Goal: Task Accomplishment & Management: Complete application form

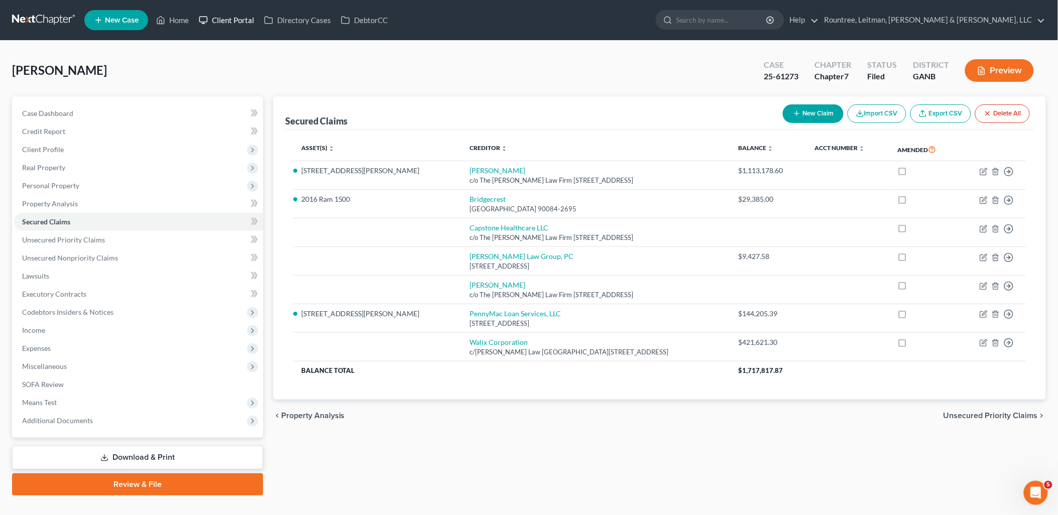
click at [220, 21] on link "Client Portal" at bounding box center [226, 20] width 65 height 18
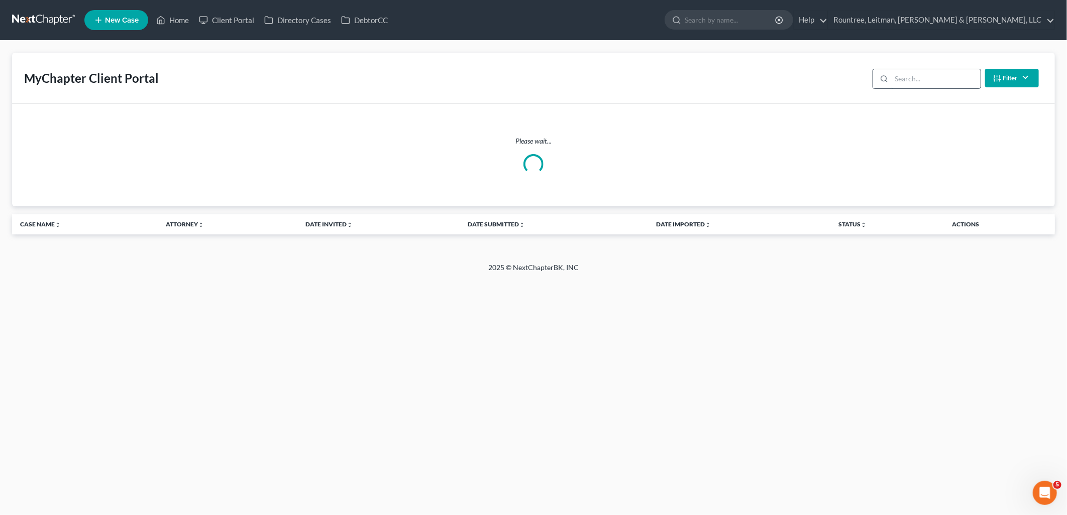
click at [937, 78] on input "search" at bounding box center [935, 78] width 89 height 19
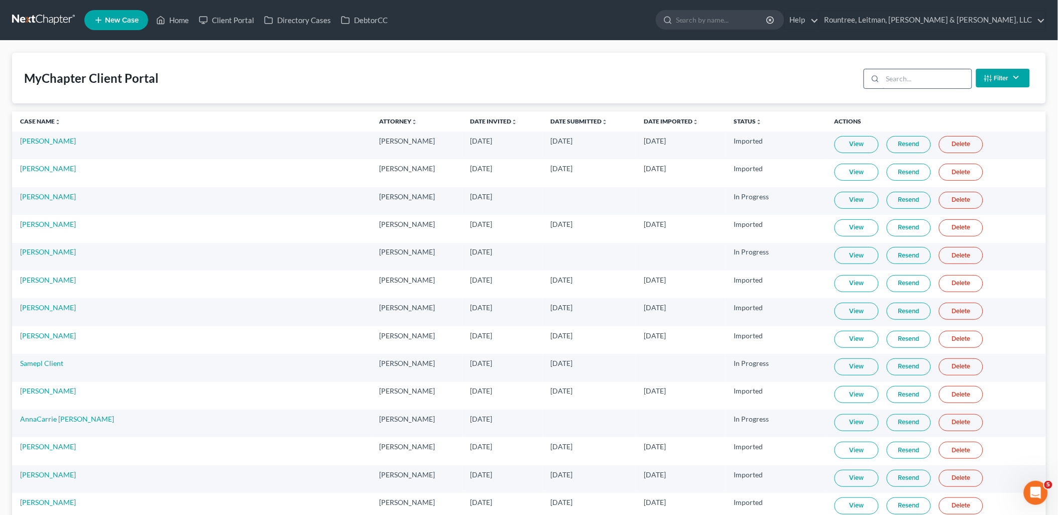
click at [937, 78] on input "search" at bounding box center [927, 78] width 89 height 19
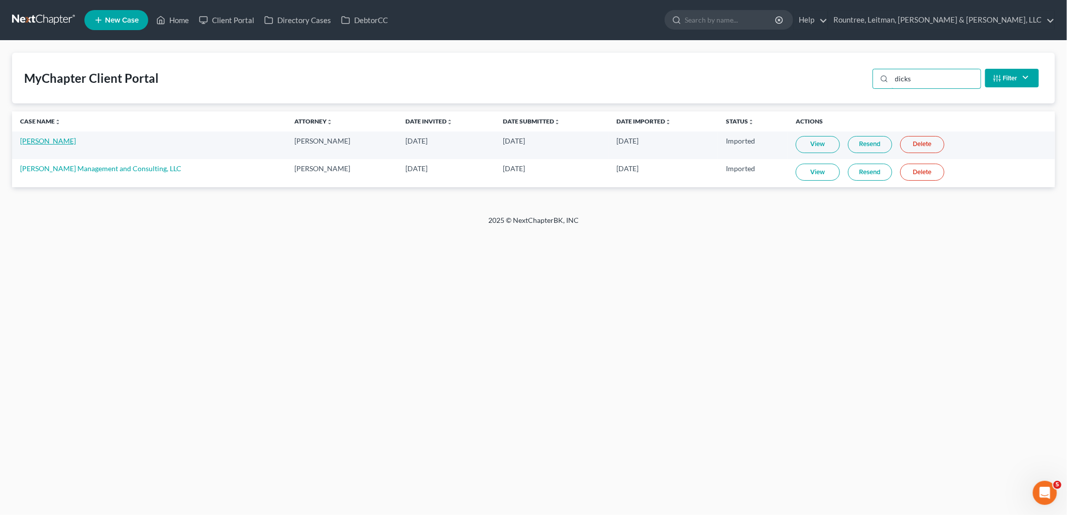
type input "dicks"
click at [47, 139] on link "[PERSON_NAME]" at bounding box center [48, 141] width 56 height 9
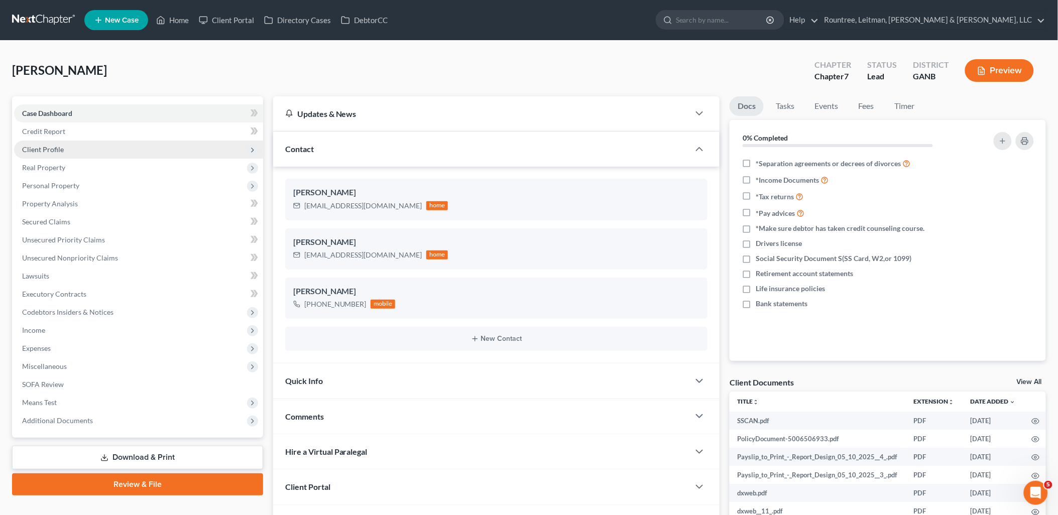
click at [89, 148] on span "Client Profile" at bounding box center [138, 150] width 249 height 18
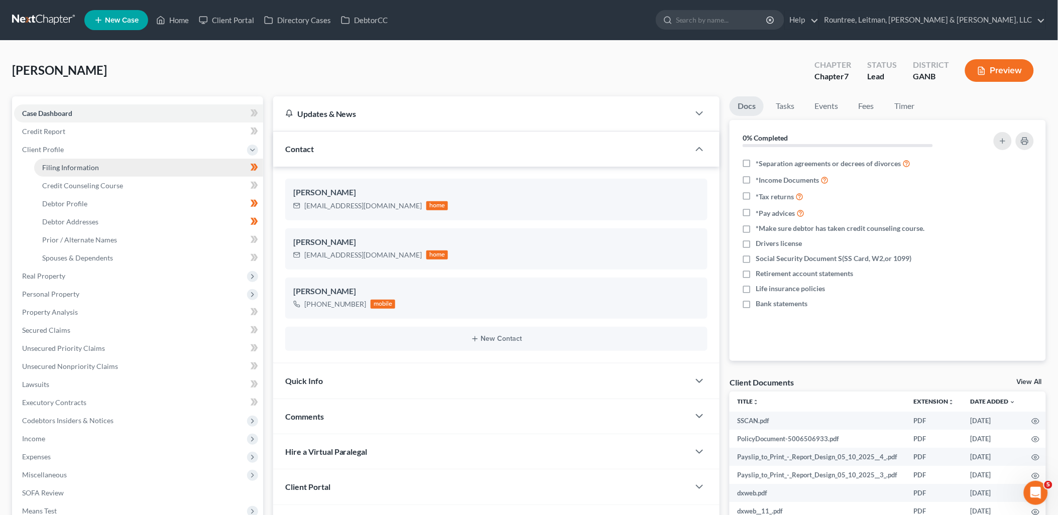
click at [87, 163] on span "Filing Information" at bounding box center [70, 167] width 57 height 9
select select "0"
select select "3"
select select "0"
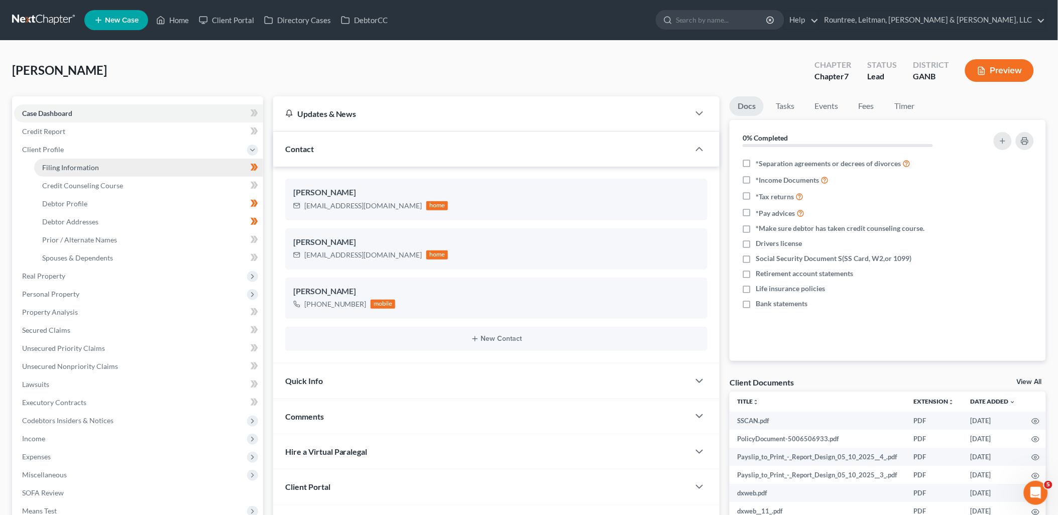
select select "10"
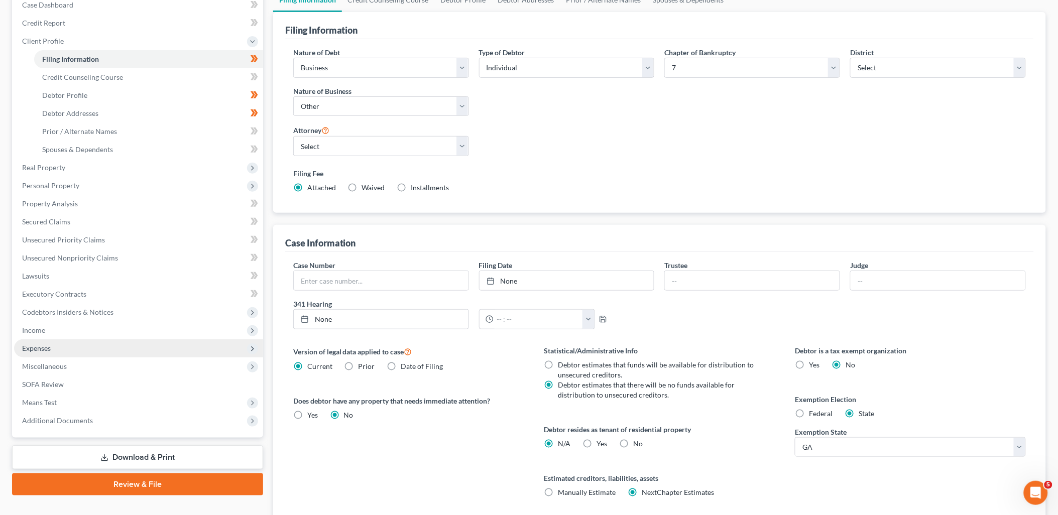
scroll to position [111, 0]
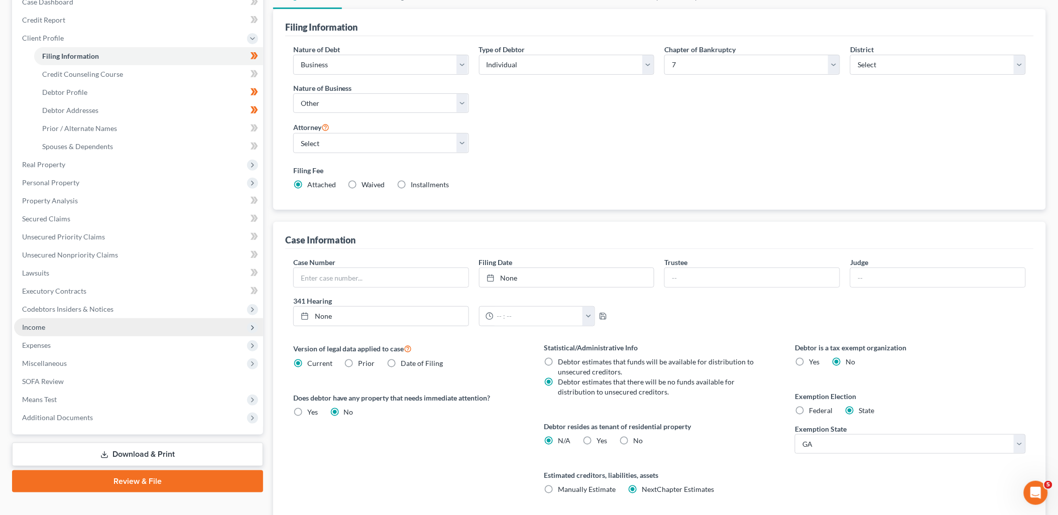
click at [79, 328] on span "Income" at bounding box center [138, 327] width 249 height 18
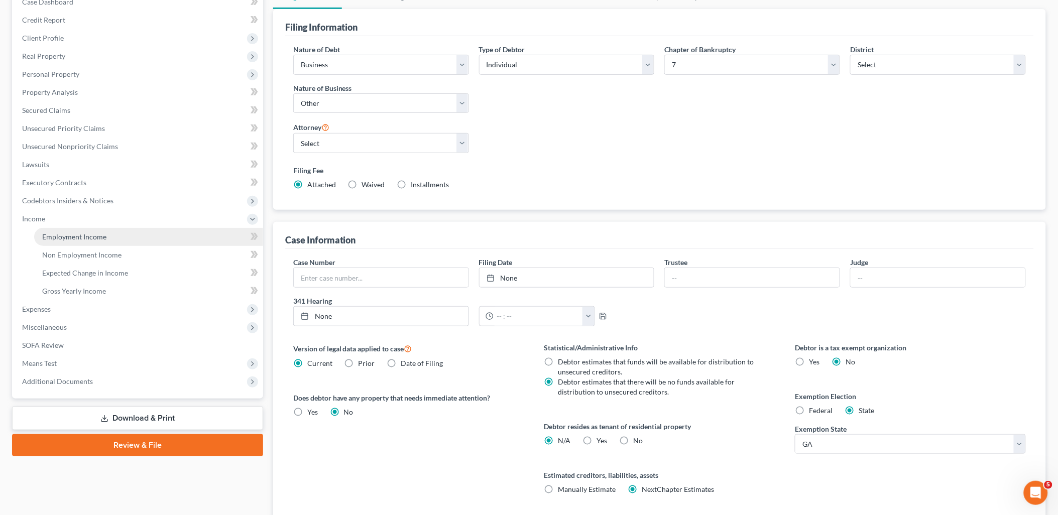
click at [88, 237] on span "Employment Income" at bounding box center [74, 237] width 64 height 9
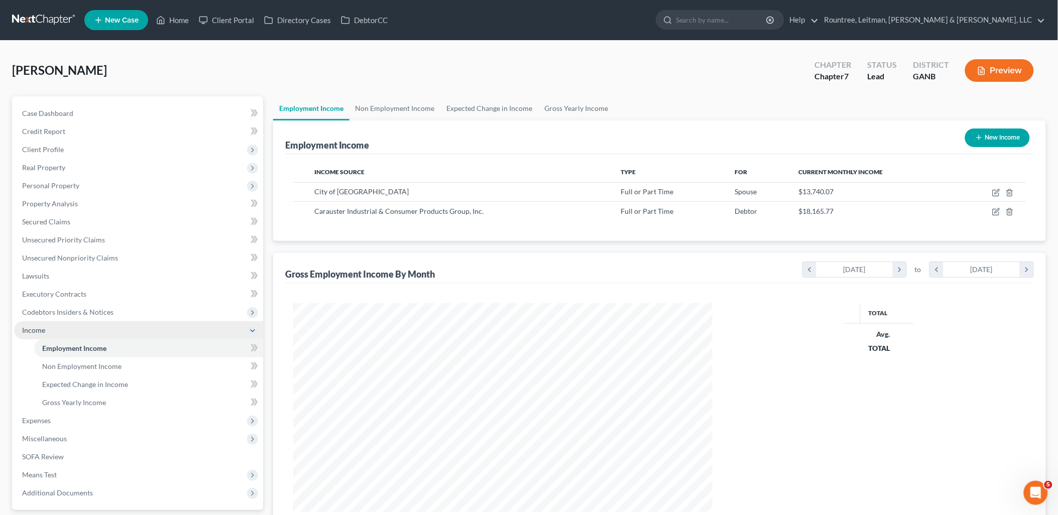
scroll to position [209, 439]
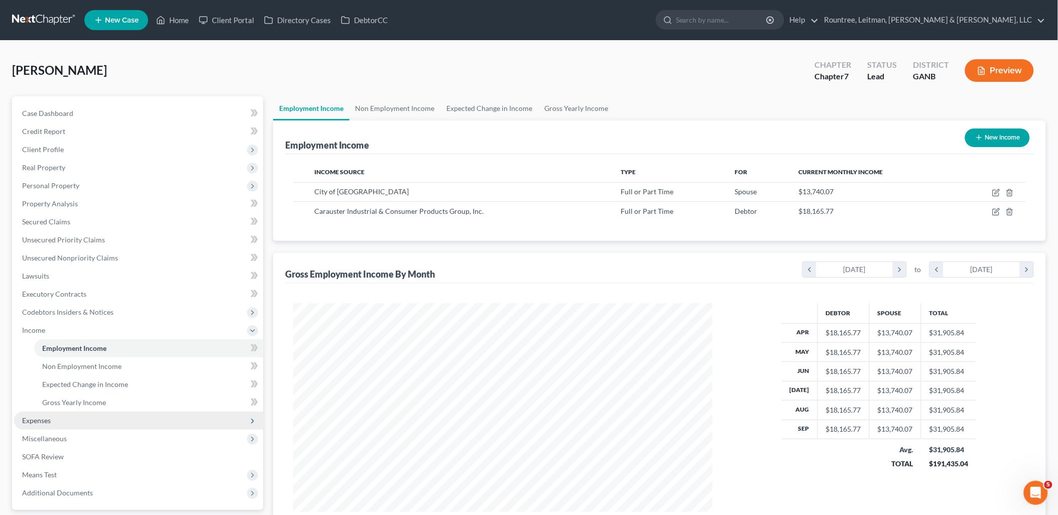
click at [60, 425] on span "Expenses" at bounding box center [138, 421] width 249 height 18
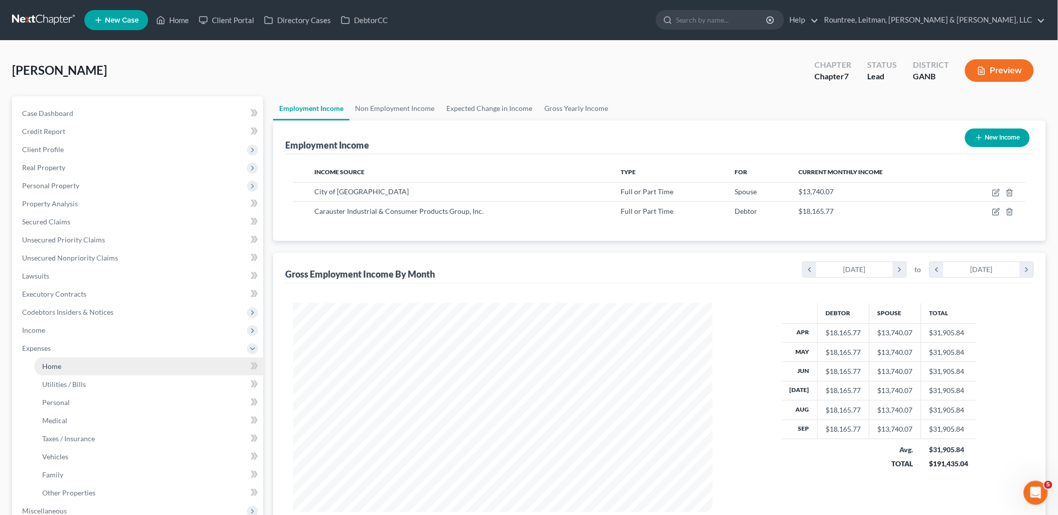
click at [59, 364] on span "Home" at bounding box center [51, 366] width 19 height 9
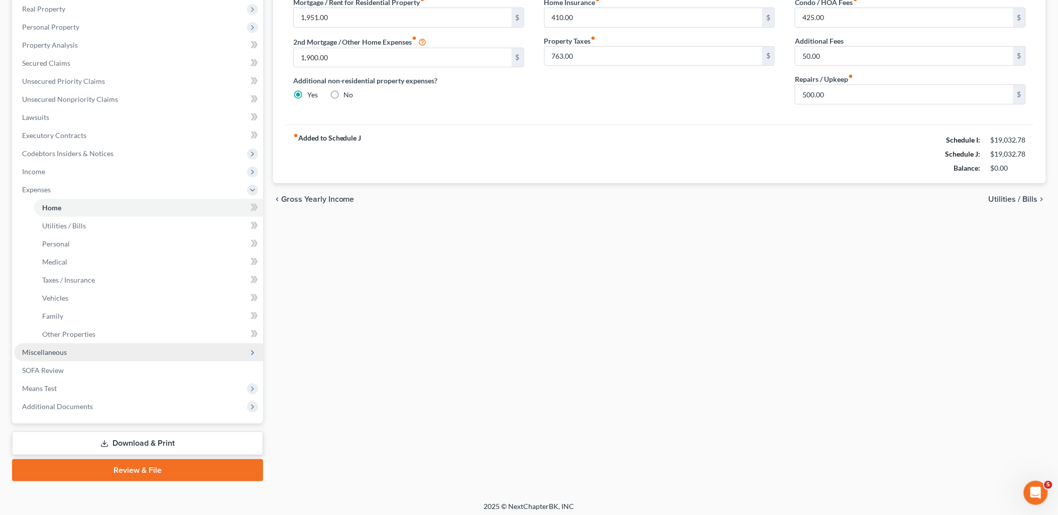
scroll to position [162, 0]
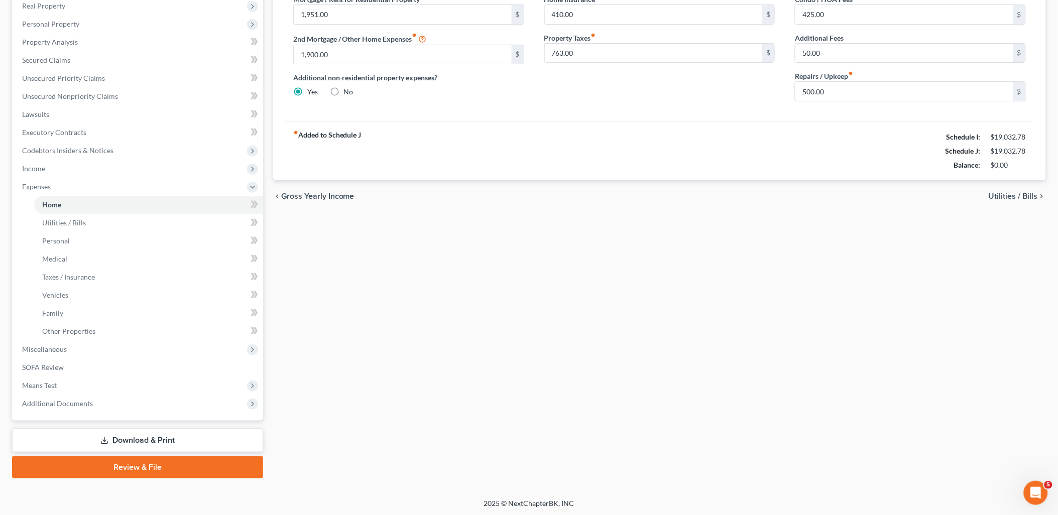
click at [167, 440] on link "Download & Print" at bounding box center [137, 441] width 251 height 24
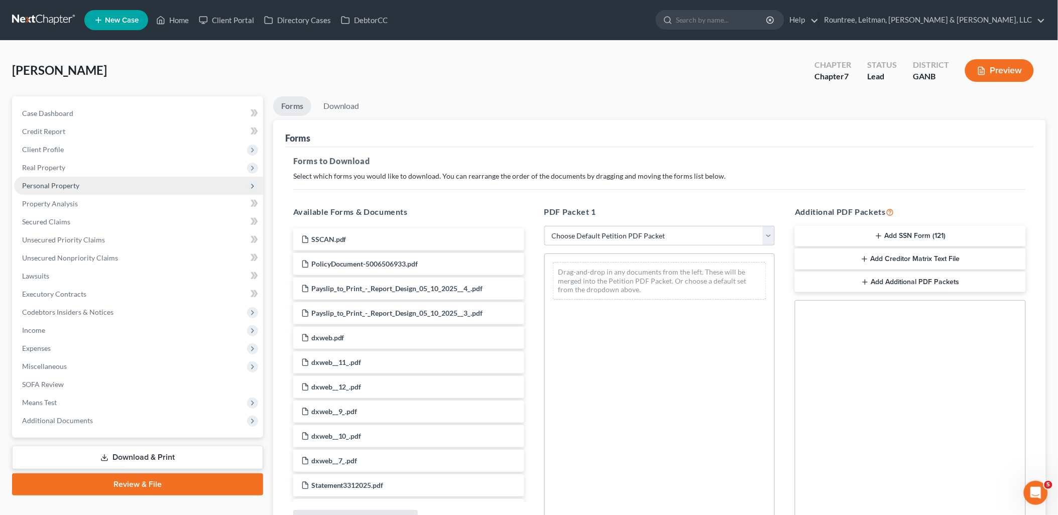
click at [101, 186] on span "Personal Property" at bounding box center [138, 186] width 249 height 18
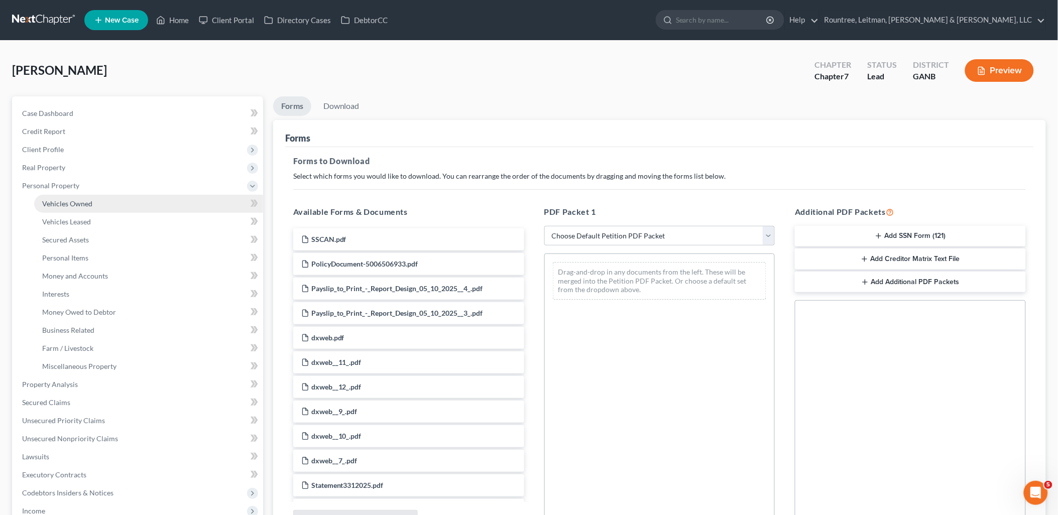
click at [99, 201] on link "Vehicles Owned" at bounding box center [148, 204] width 229 height 18
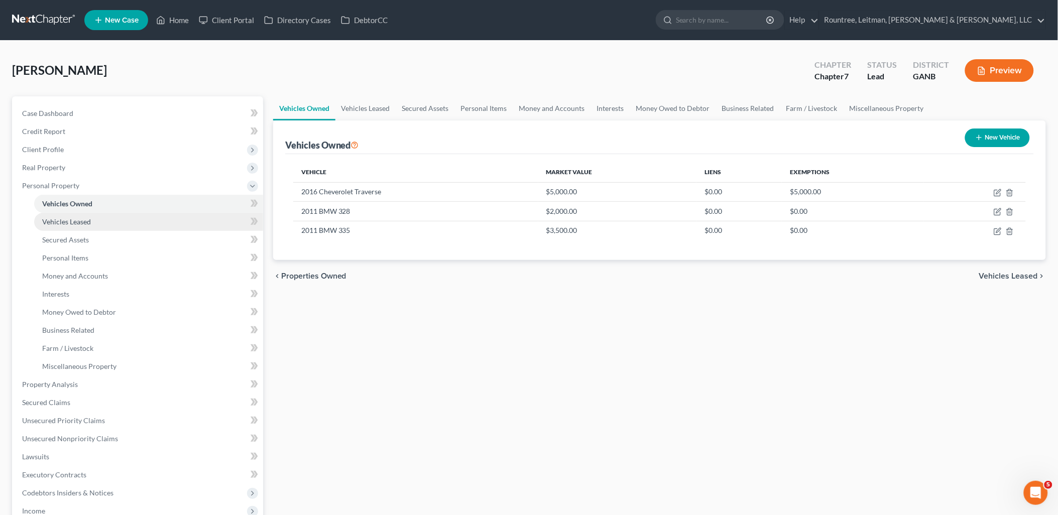
click at [129, 219] on link "Vehicles Leased" at bounding box center [148, 222] width 229 height 18
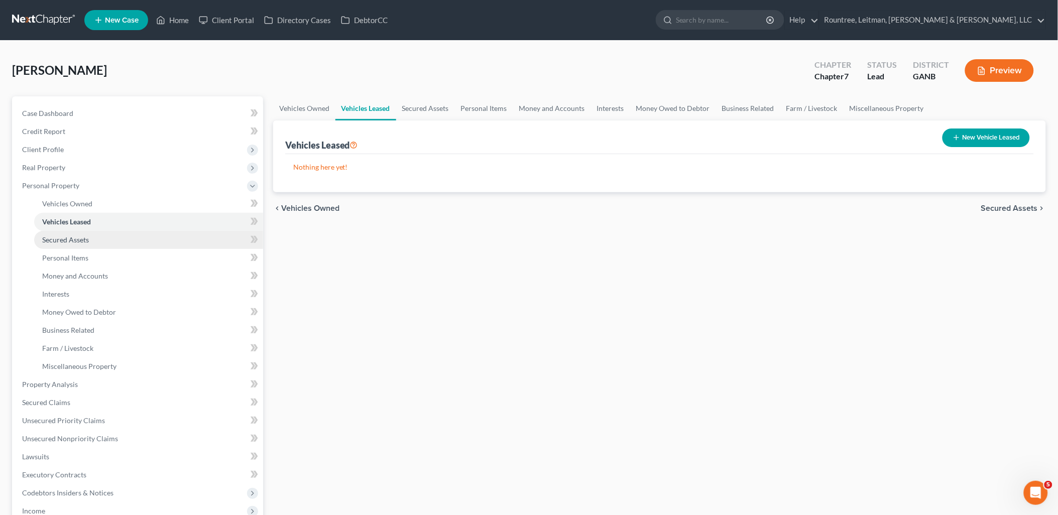
click at [103, 245] on link "Secured Assets" at bounding box center [148, 240] width 229 height 18
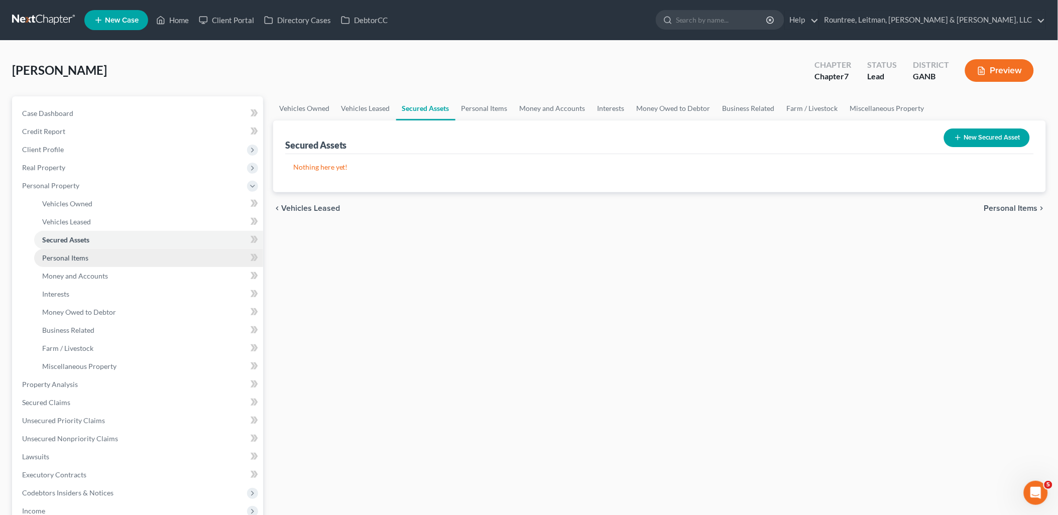
click at [101, 254] on link "Personal Items" at bounding box center [148, 258] width 229 height 18
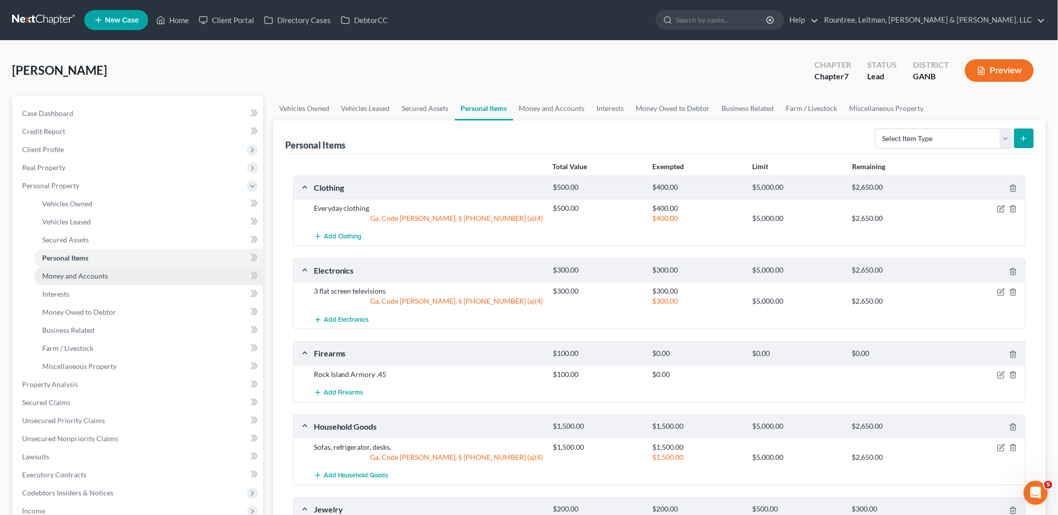
click at [107, 277] on link "Money and Accounts" at bounding box center [148, 276] width 229 height 18
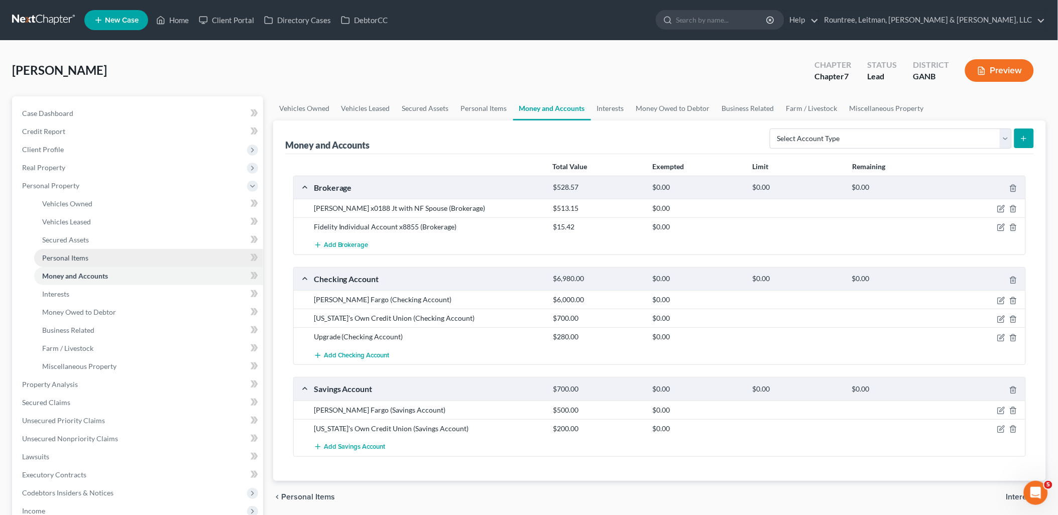
click at [103, 259] on link "Personal Items" at bounding box center [148, 258] width 229 height 18
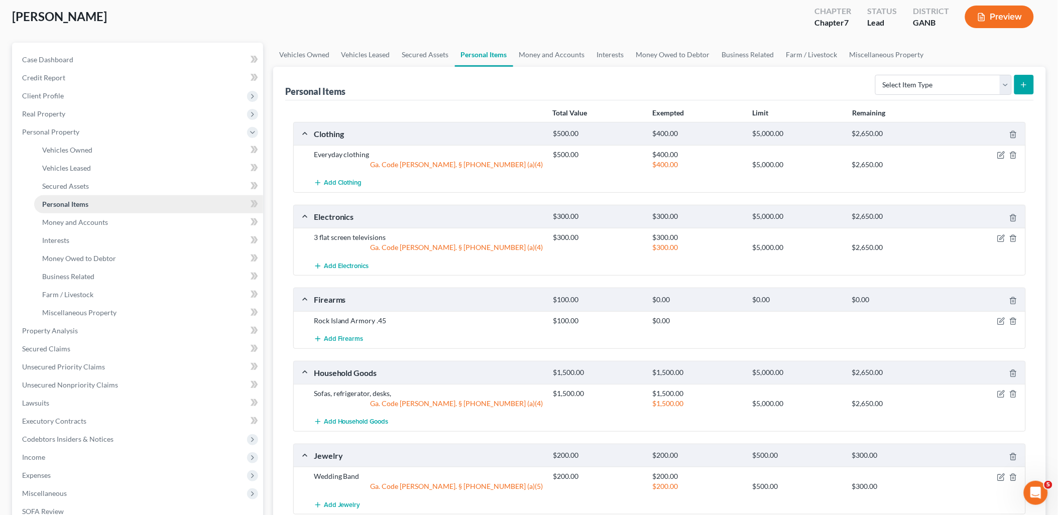
scroll to position [56, 0]
click at [76, 223] on link "Money and Accounts" at bounding box center [148, 220] width 229 height 18
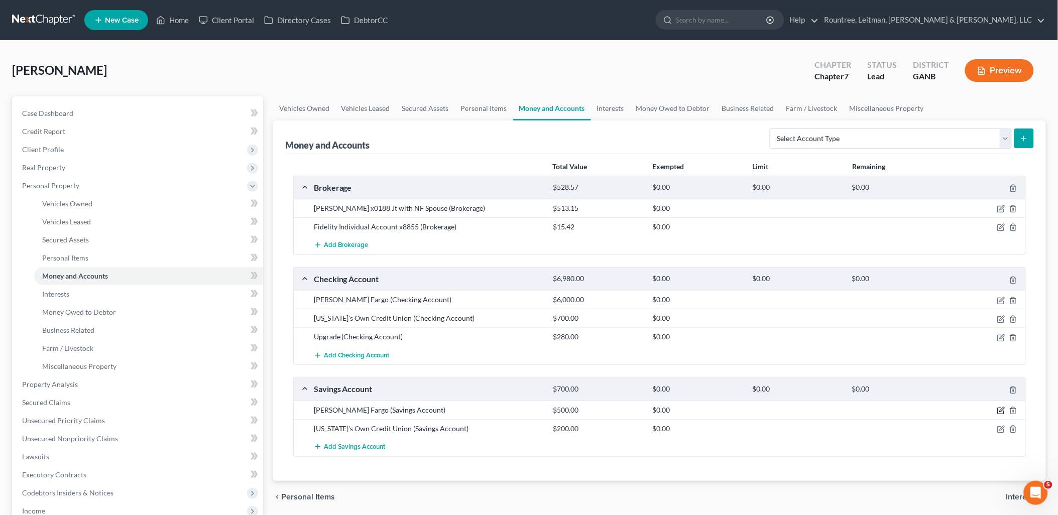
click at [1000, 411] on icon "button" at bounding box center [1001, 411] width 8 height 8
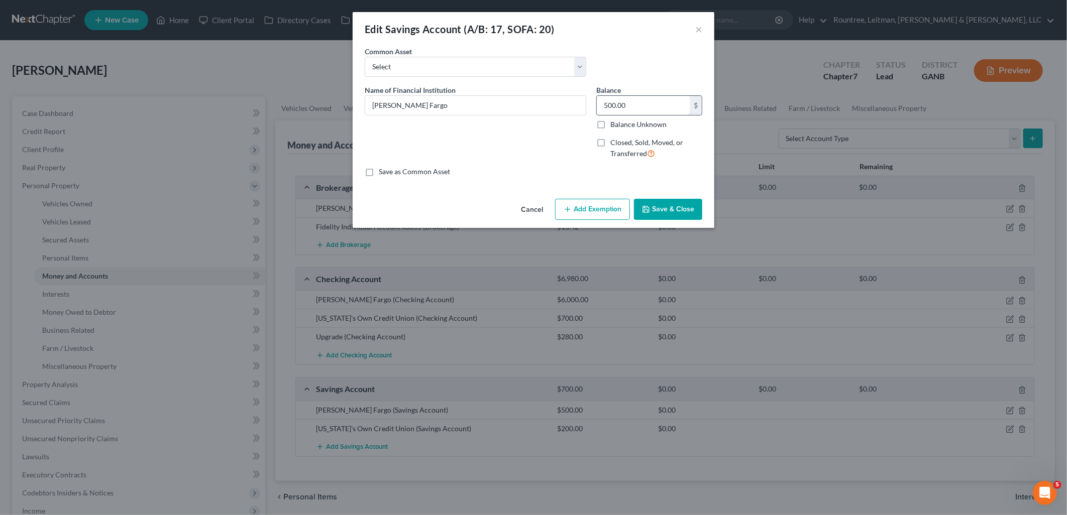
click at [641, 99] on input "500.00" at bounding box center [643, 105] width 93 height 19
click at [442, 109] on input "[PERSON_NAME] Fargo" at bounding box center [475, 105] width 220 height 19
type input "[PERSON_NAME] Fargo 7745 - Custodial Account for Minor Child"
click at [651, 104] on input "500.00" at bounding box center [643, 105] width 93 height 19
type input "1,037"
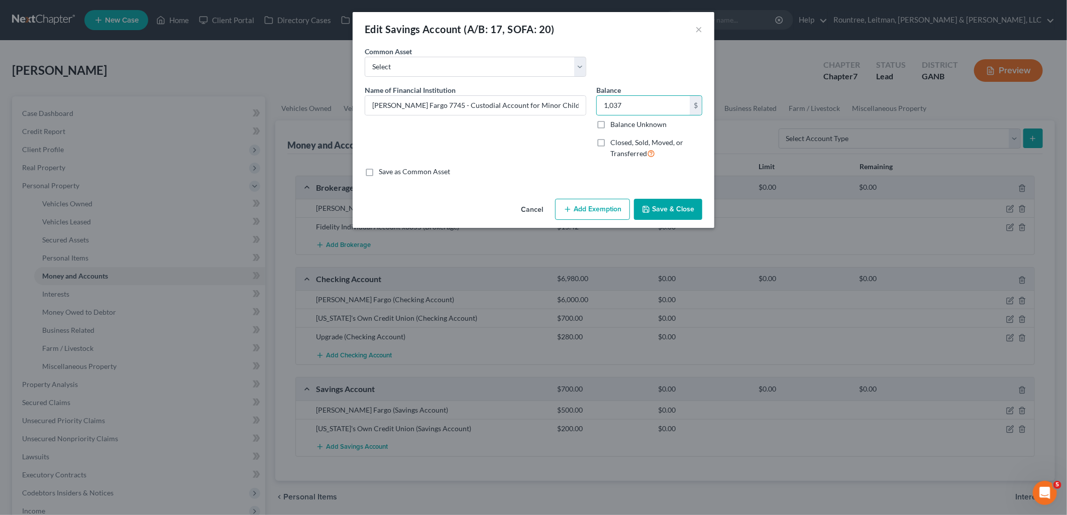
click at [692, 207] on button "Save & Close" at bounding box center [668, 209] width 68 height 21
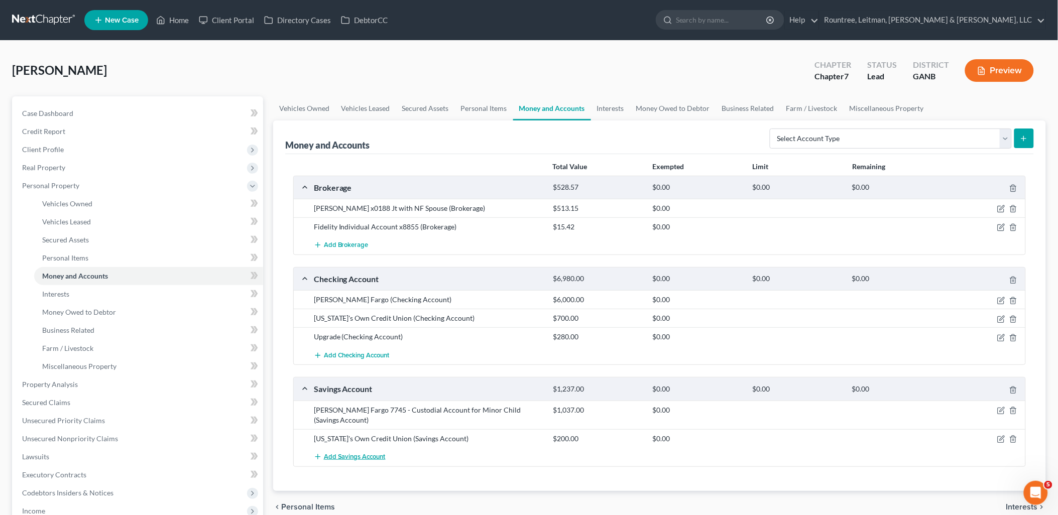
click at [359, 448] on button "Add Savings Account" at bounding box center [350, 457] width 72 height 19
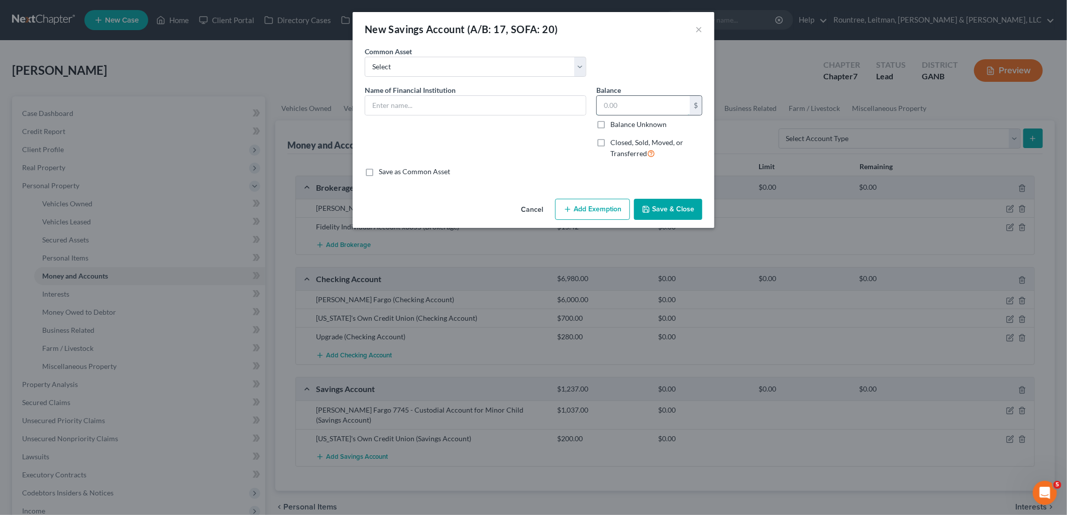
click at [628, 109] on input "text" at bounding box center [643, 105] width 93 height 19
type input "146.68"
click at [510, 109] on input "text" at bounding box center [475, 105] width 220 height 19
type input "[PERSON_NAME] [PERSON_NAME] with NF Spouse"
click at [672, 206] on button "Save & Close" at bounding box center [668, 209] width 68 height 21
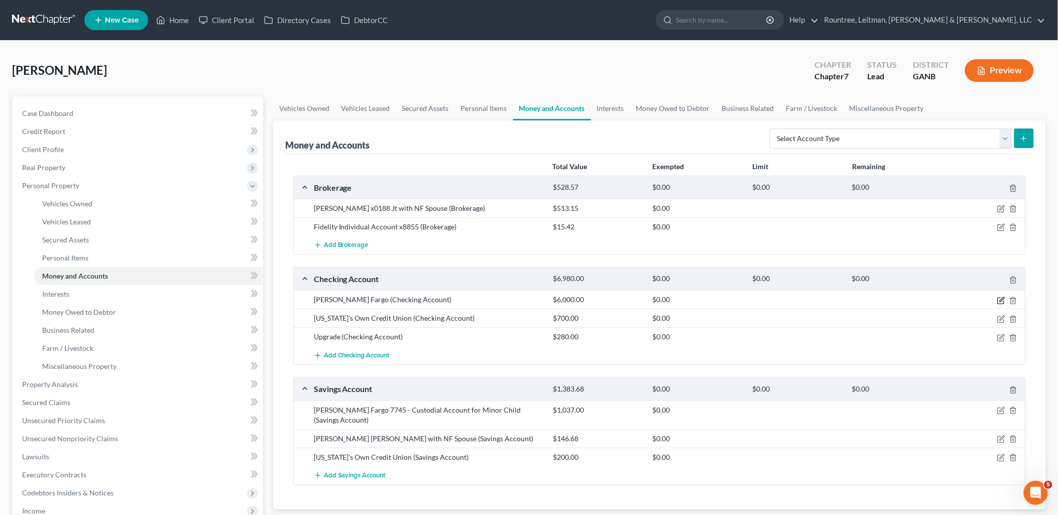
click at [999, 298] on icon "button" at bounding box center [1001, 301] width 8 height 8
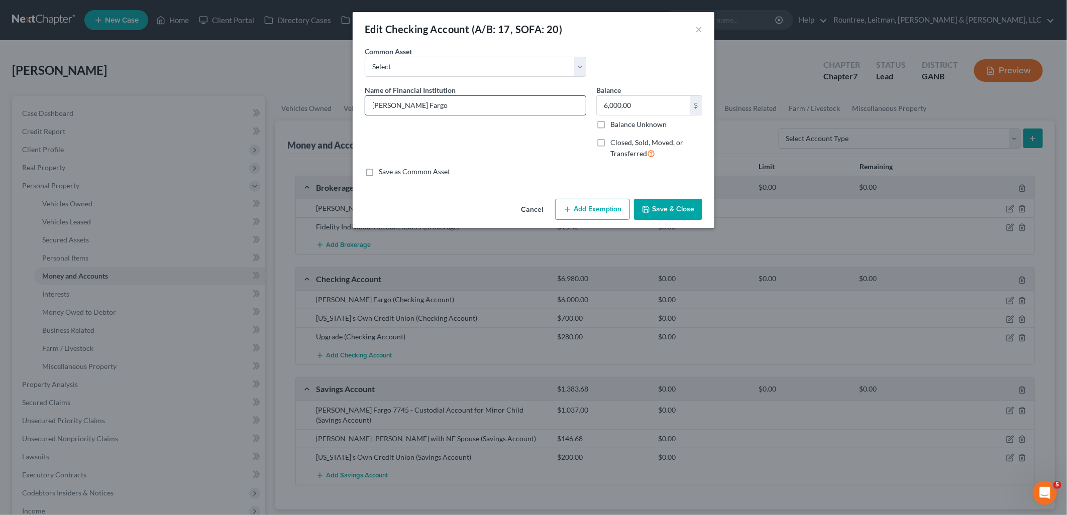
click at [502, 111] on input "[PERSON_NAME] Fargo" at bounding box center [475, 105] width 220 height 19
type input "[PERSON_NAME] [PERSON_NAME] with NF Spouse"
click at [656, 113] on input "6,000.00" at bounding box center [643, 105] width 93 height 19
type input "499.58"
click at [685, 200] on button "Save & Close" at bounding box center [668, 209] width 68 height 21
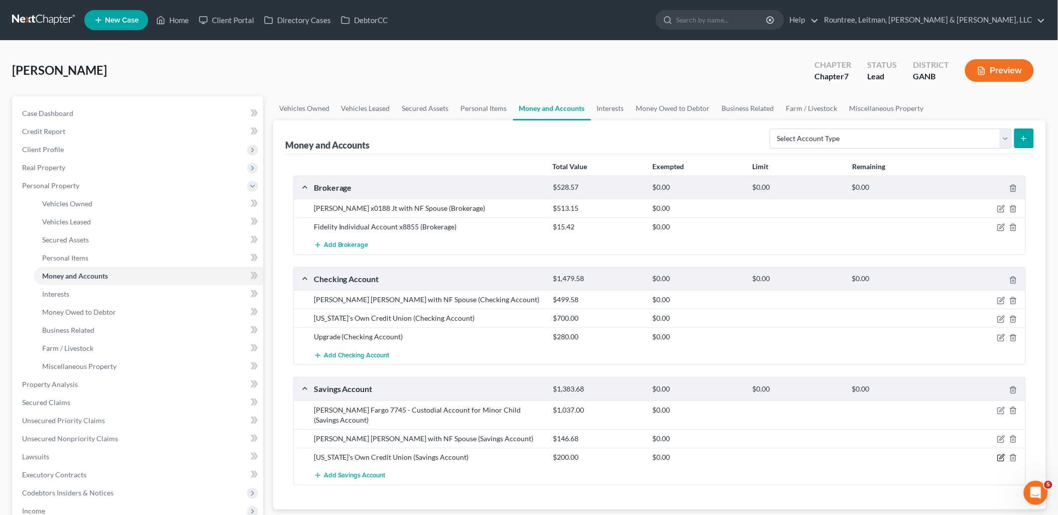
click at [998, 454] on icon "button" at bounding box center [1001, 458] width 8 height 8
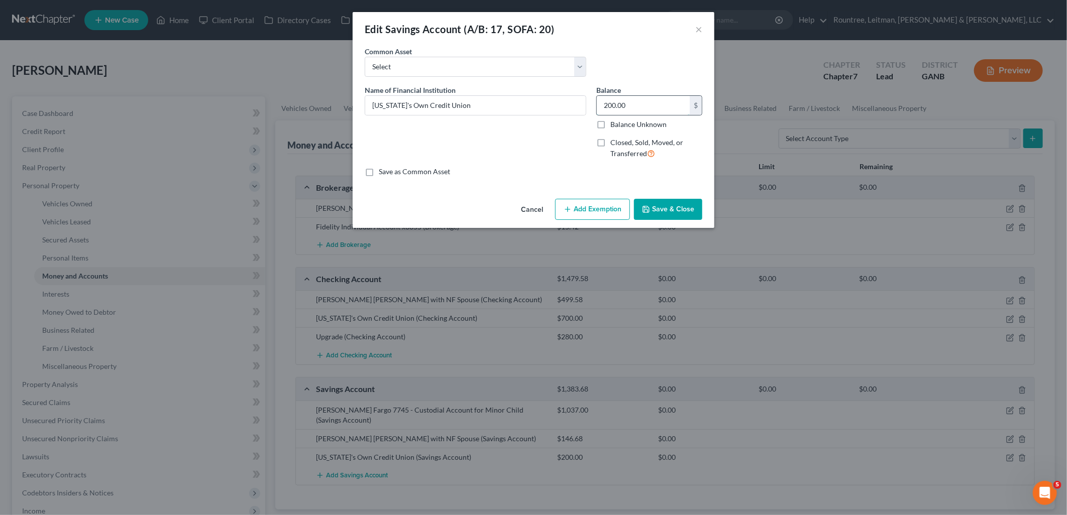
click at [656, 104] on input "200.00" at bounding box center [643, 105] width 93 height 19
type input "229.61"
click at [669, 202] on button "Save & Close" at bounding box center [668, 209] width 68 height 21
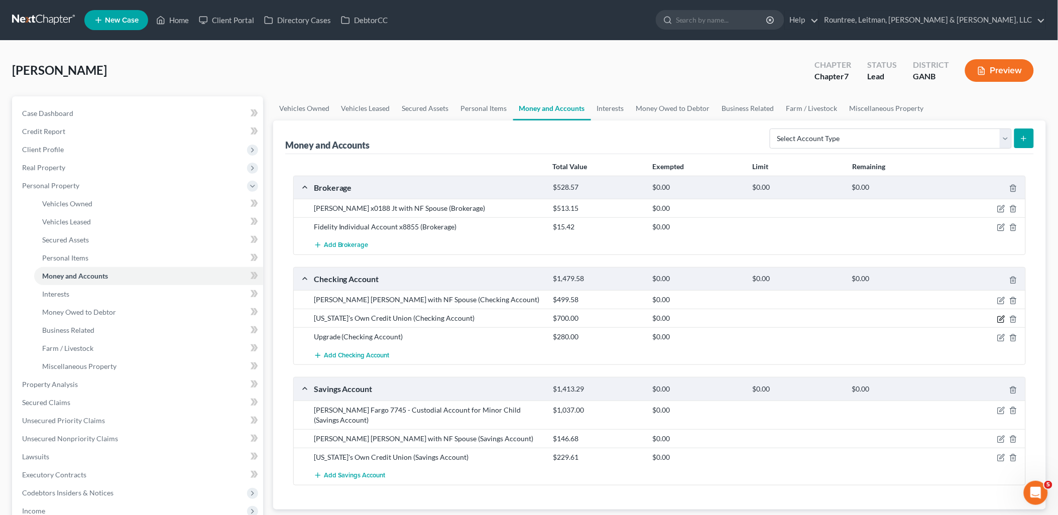
click at [998, 317] on icon "button" at bounding box center [1001, 319] width 8 height 8
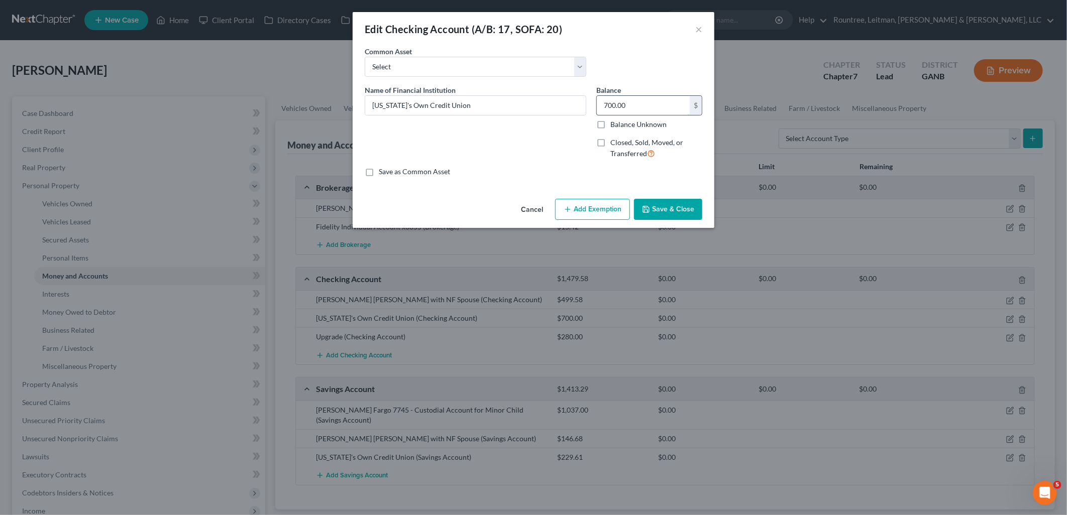
click at [629, 113] on input "700.00" at bounding box center [643, 105] width 93 height 19
type input "969.26"
click at [663, 209] on button "Save & Close" at bounding box center [668, 209] width 68 height 21
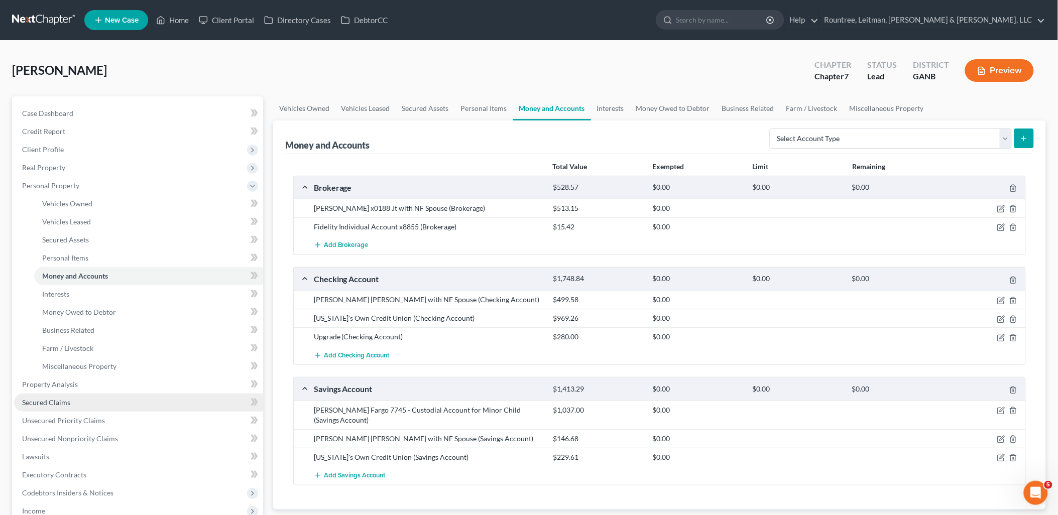
click at [89, 397] on link "Secured Claims" at bounding box center [138, 403] width 249 height 18
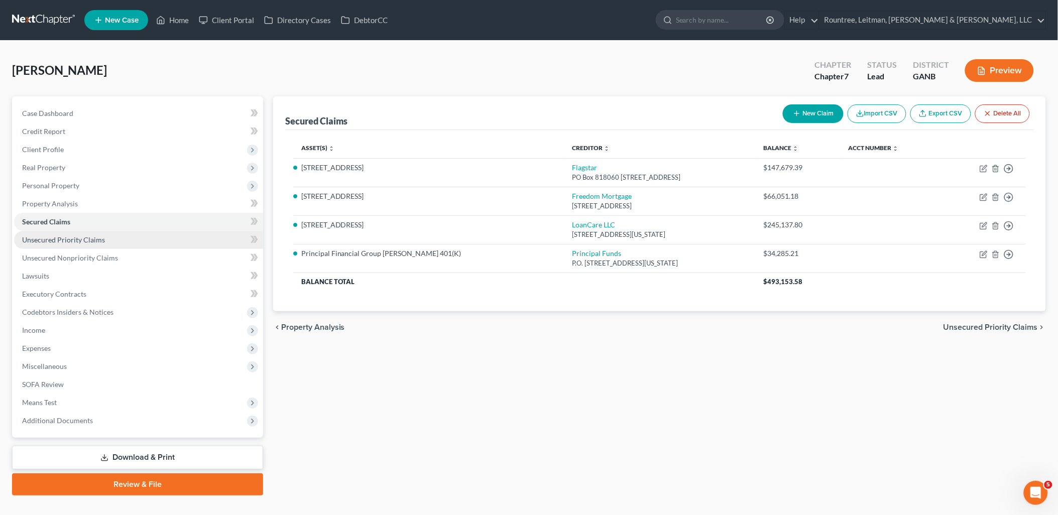
click at [94, 239] on span "Unsecured Priority Claims" at bounding box center [63, 240] width 83 height 9
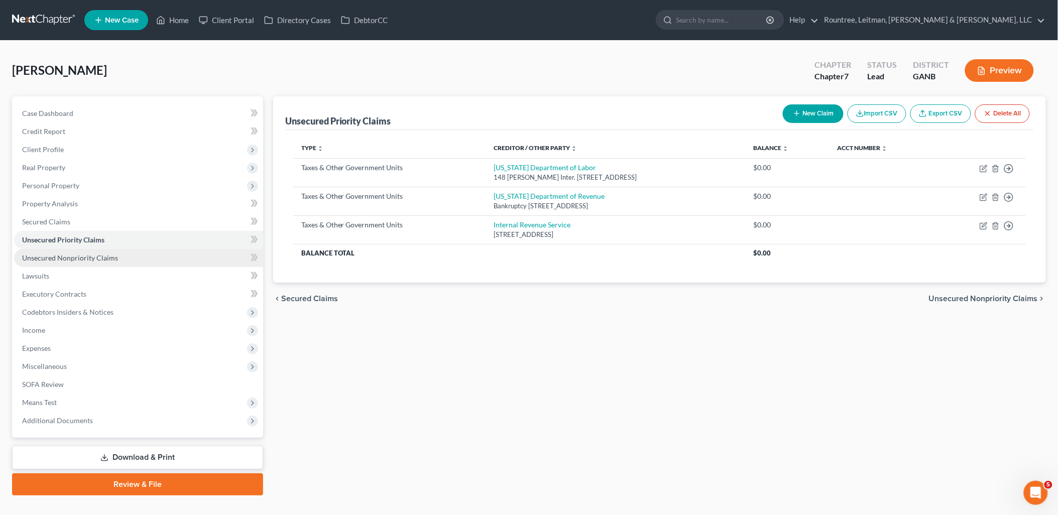
click at [104, 265] on link "Unsecured Nonpriority Claims" at bounding box center [138, 258] width 249 height 18
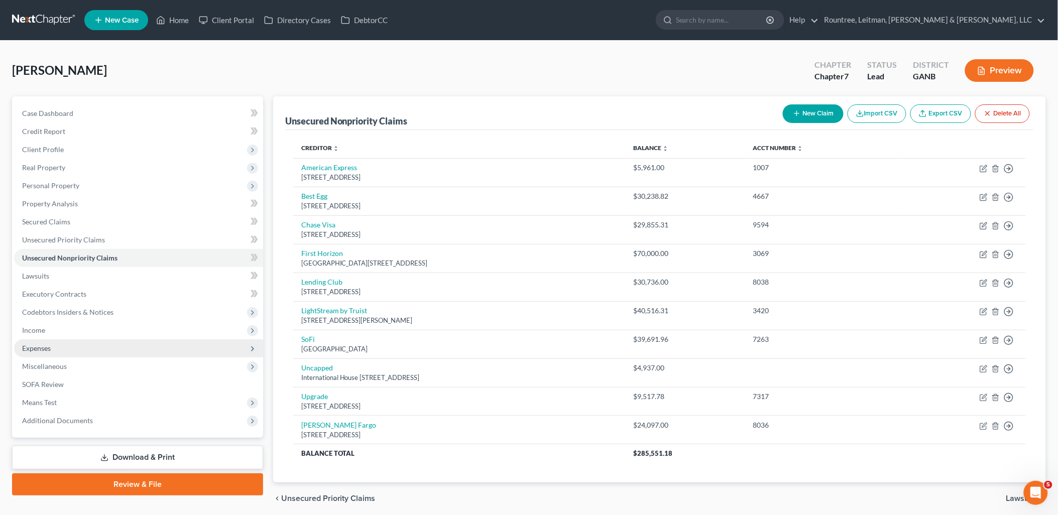
click at [64, 347] on span "Expenses" at bounding box center [138, 348] width 249 height 18
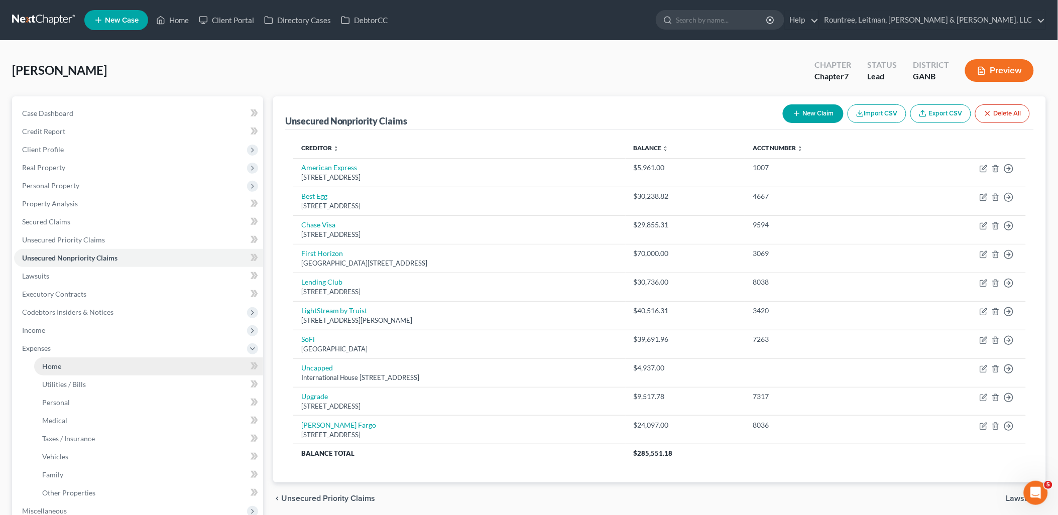
click at [66, 368] on link "Home" at bounding box center [148, 367] width 229 height 18
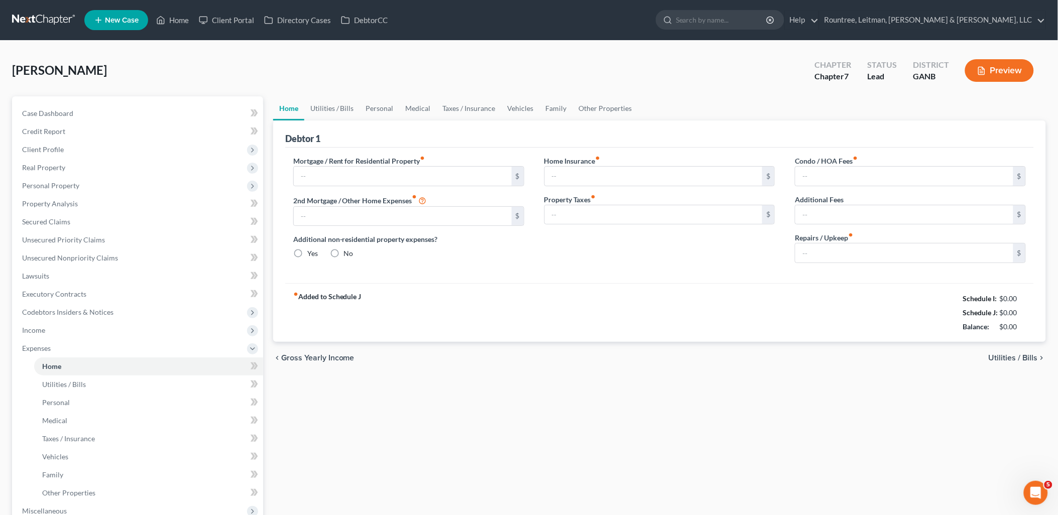
type input "1,951.00"
type input "1,900.00"
radio input "true"
type input "410.00"
type input "763.00"
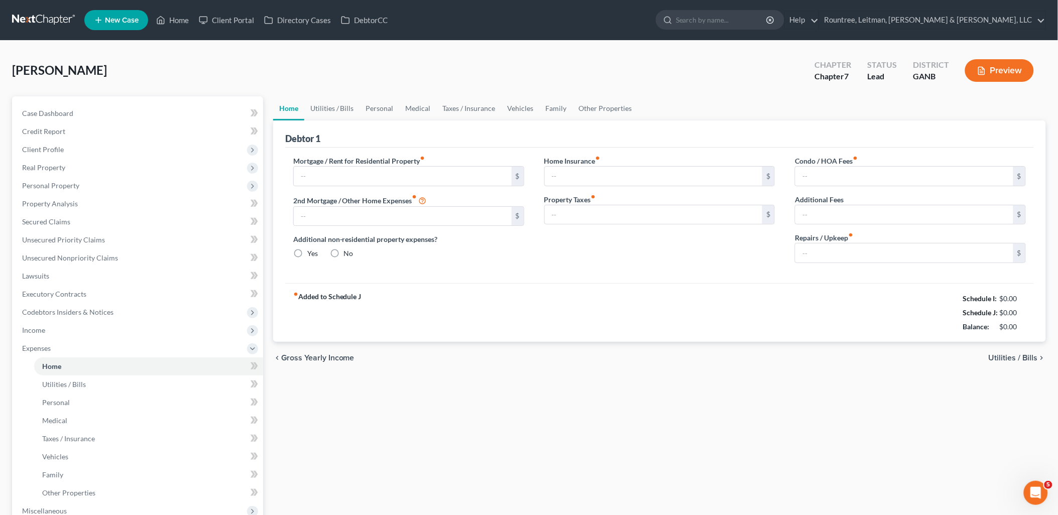
type input "425.00"
type input "50.00"
type input "500.00"
click at [594, 105] on link "Other Properties" at bounding box center [605, 108] width 65 height 24
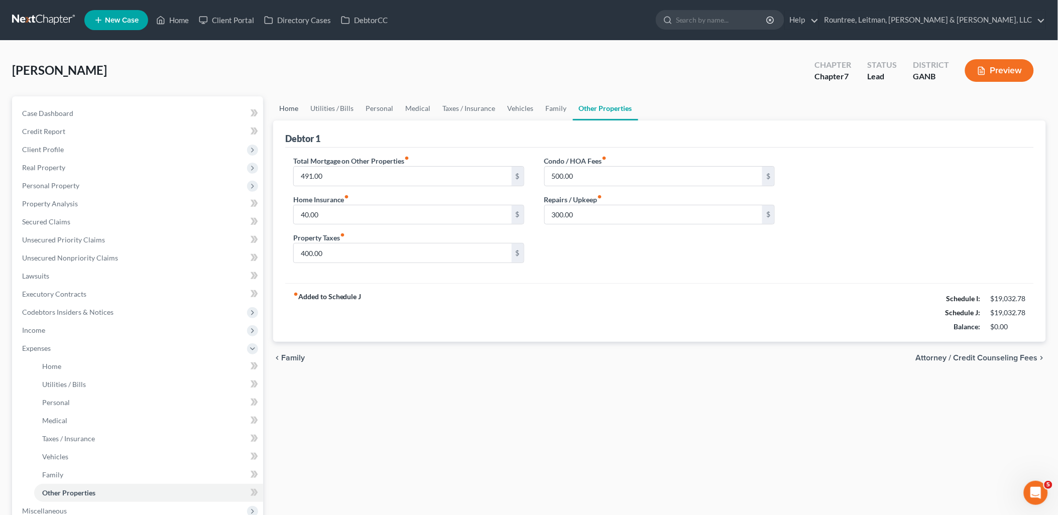
click at [291, 109] on link "Home" at bounding box center [288, 108] width 31 height 24
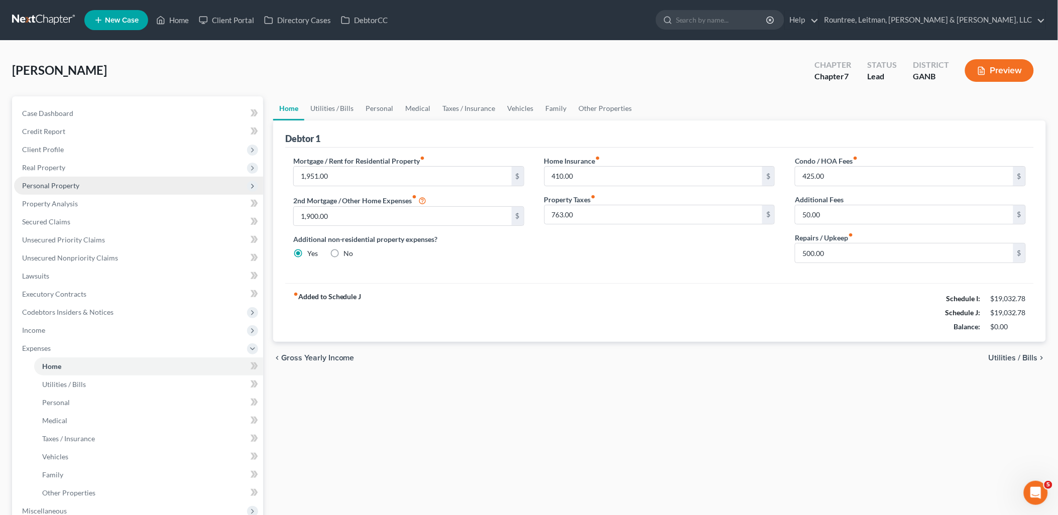
click at [72, 182] on span "Personal Property" at bounding box center [50, 185] width 57 height 9
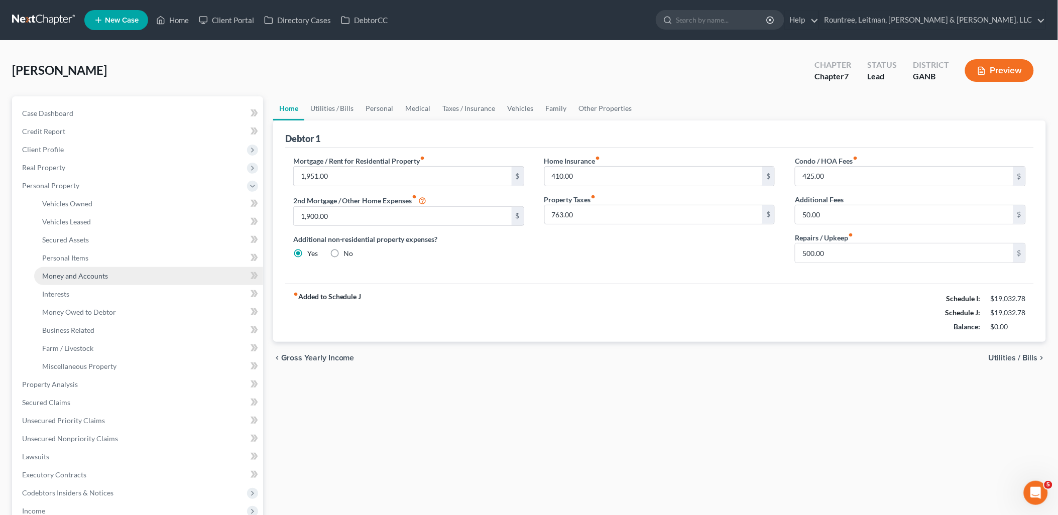
click at [79, 276] on span "Money and Accounts" at bounding box center [75, 276] width 66 height 9
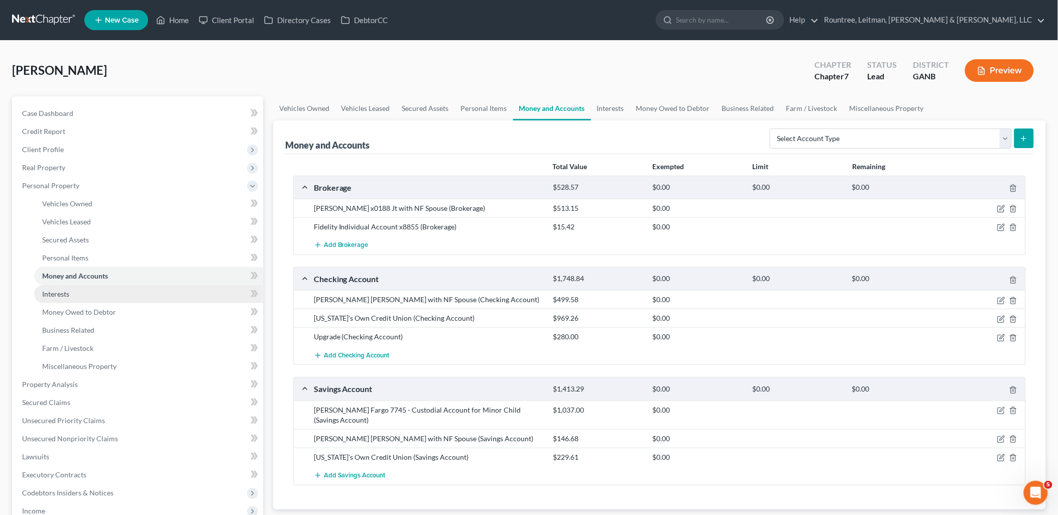
click at [78, 288] on link "Interests" at bounding box center [148, 294] width 229 height 18
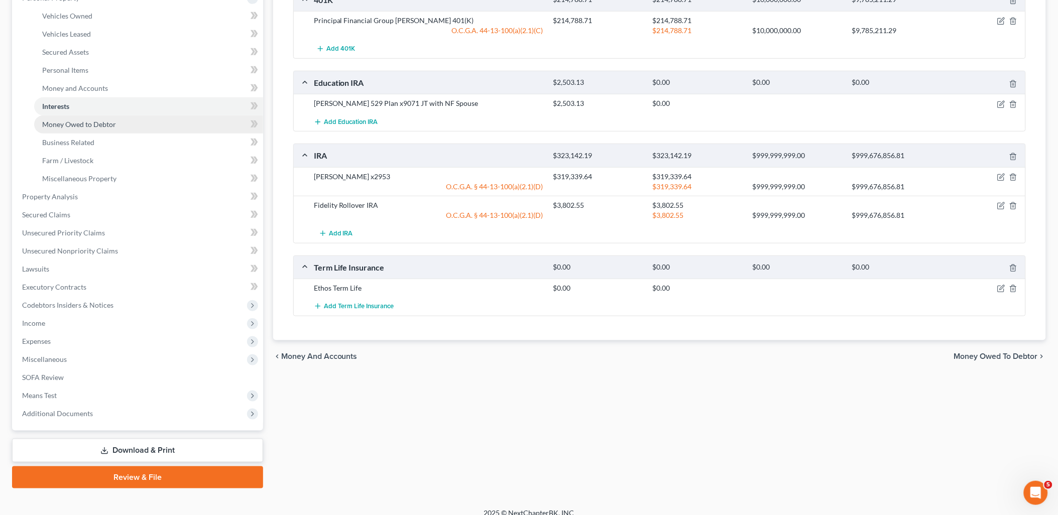
scroll to position [198, 0]
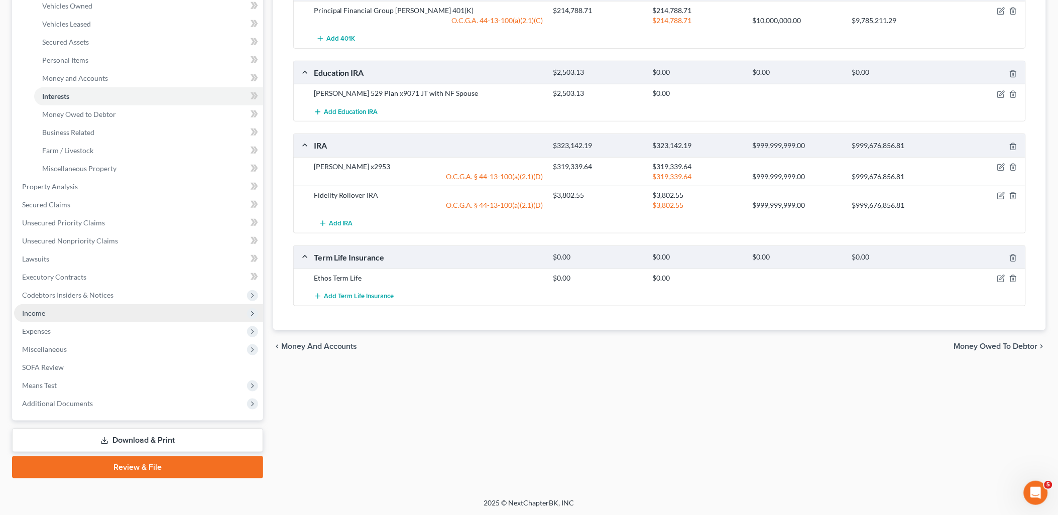
click at [94, 317] on span "Income" at bounding box center [138, 313] width 249 height 18
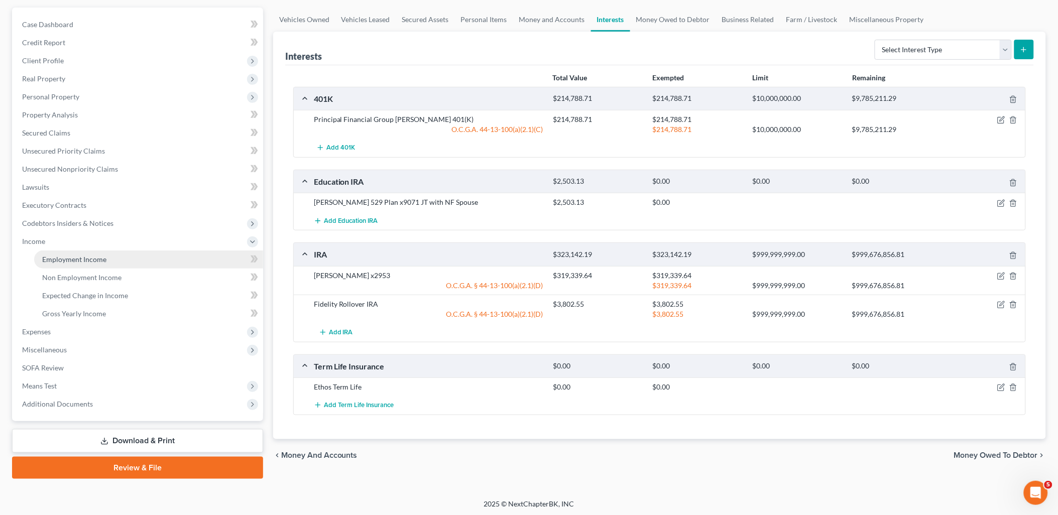
click at [88, 259] on span "Employment Income" at bounding box center [74, 259] width 64 height 9
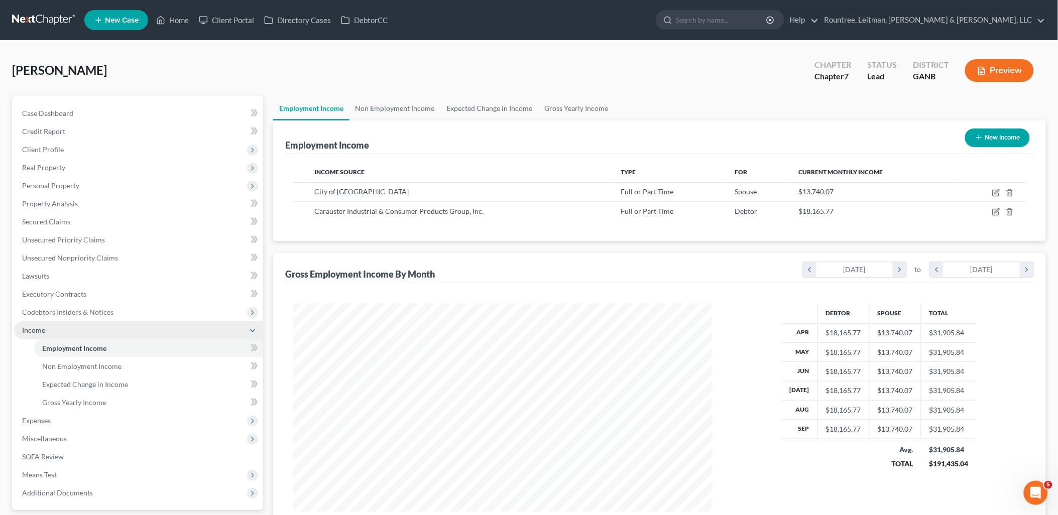
scroll to position [209, 439]
click at [81, 413] on span "Expenses" at bounding box center [138, 421] width 249 height 18
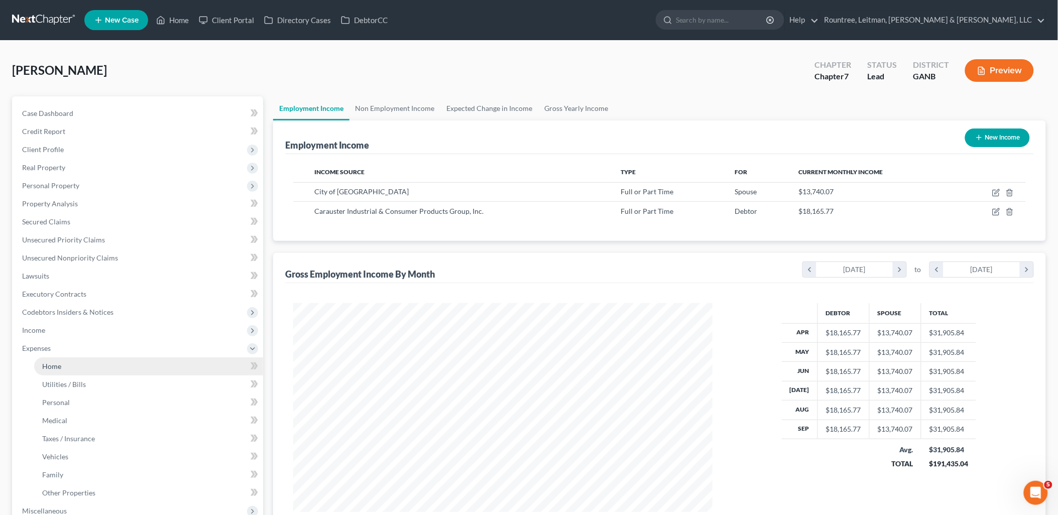
click at [58, 369] on span "Home" at bounding box center [51, 366] width 19 height 9
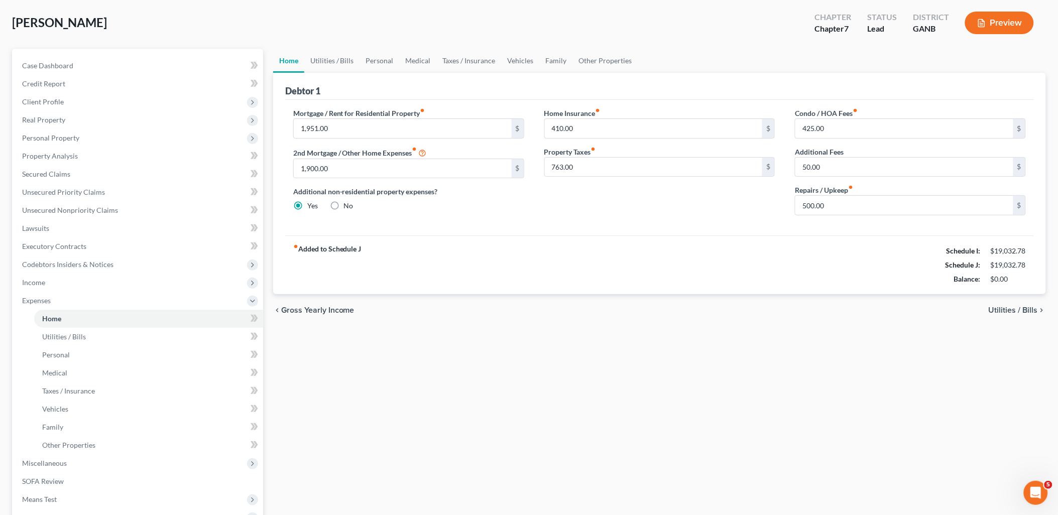
scroll to position [162, 0]
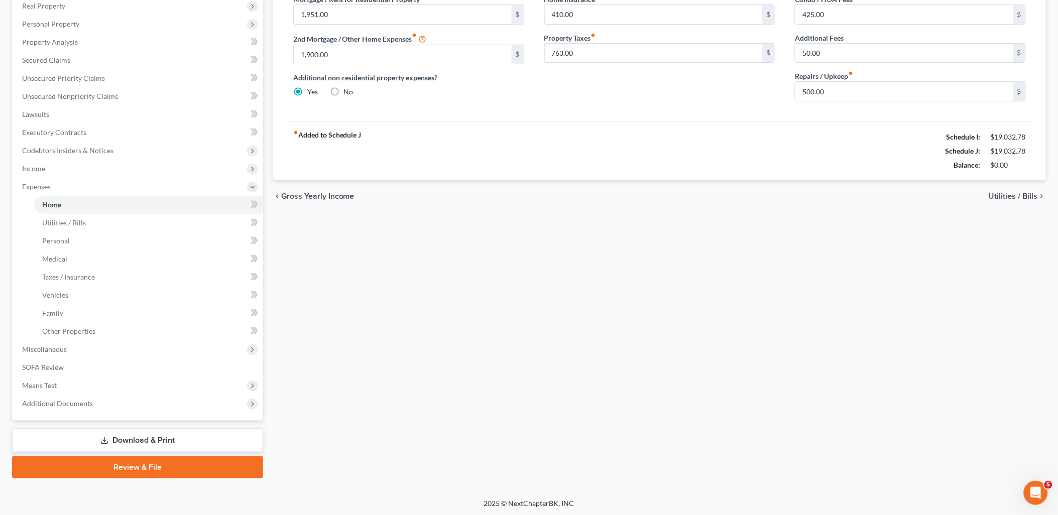
click at [191, 434] on link "Download & Print" at bounding box center [137, 441] width 251 height 24
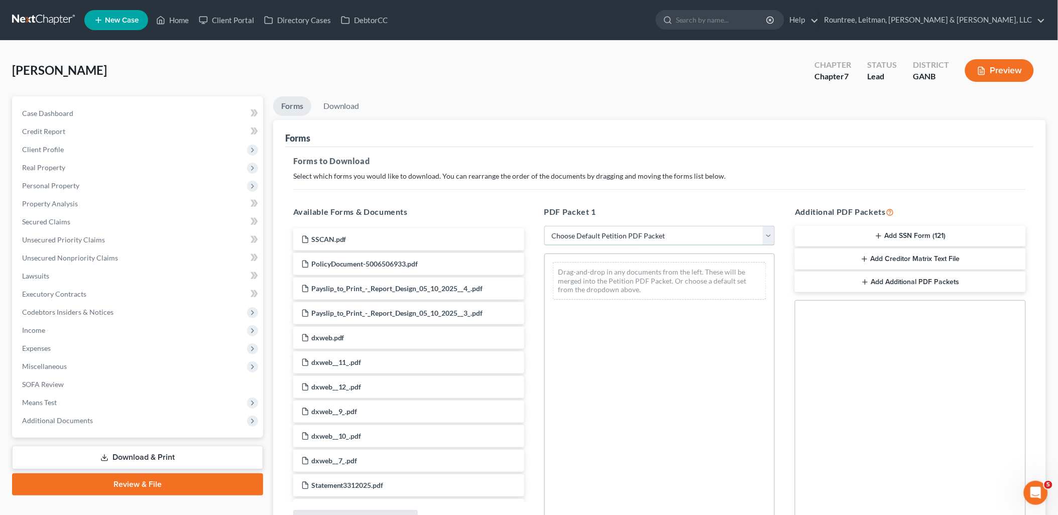
click at [637, 233] on select "Choose Default Petition PDF Packet Complete Bankruptcy Petition (all forms and …" at bounding box center [659, 236] width 231 height 20
click at [559, 196] on div "Forms to Download Select which forms you would like to download. You can rearra…" at bounding box center [659, 348] width 749 height 403
click at [51, 204] on span "Property Analysis" at bounding box center [50, 203] width 56 height 9
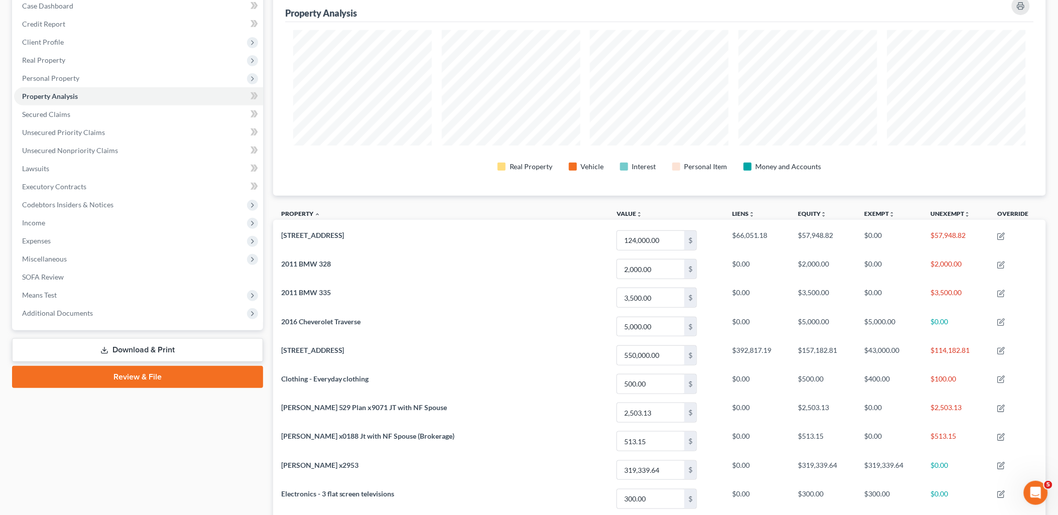
scroll to position [49, 0]
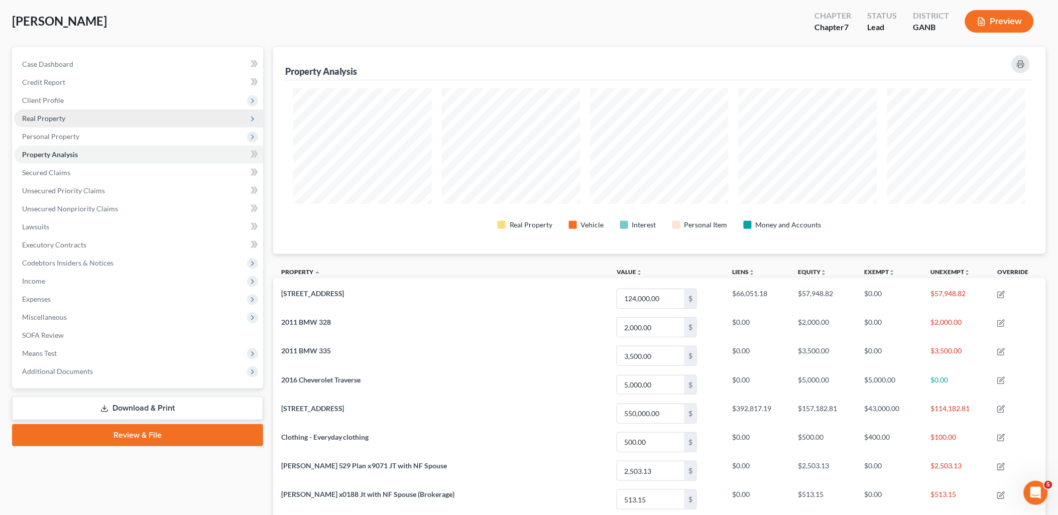
click at [63, 122] on span "Real Property" at bounding box center [138, 118] width 249 height 18
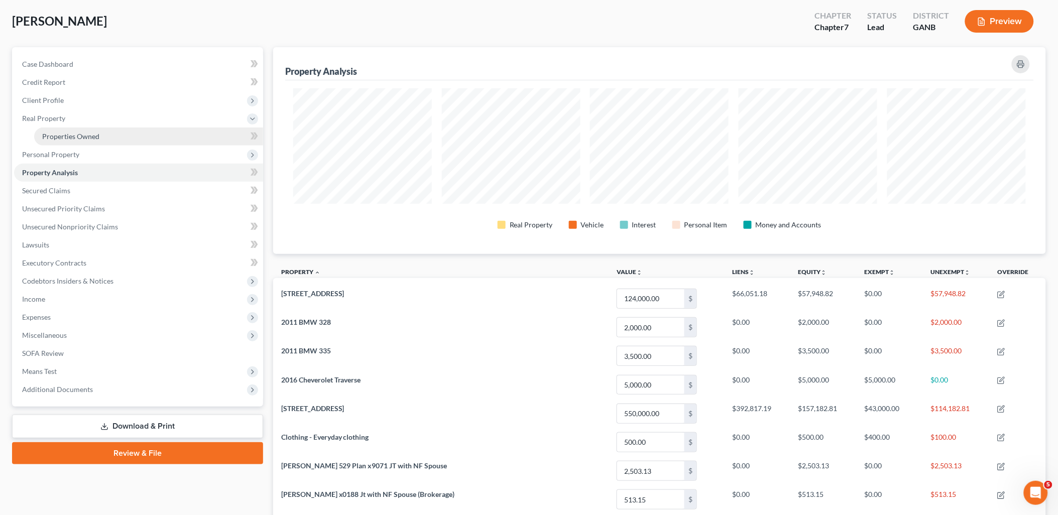
click at [68, 136] on span "Properties Owned" at bounding box center [70, 136] width 57 height 9
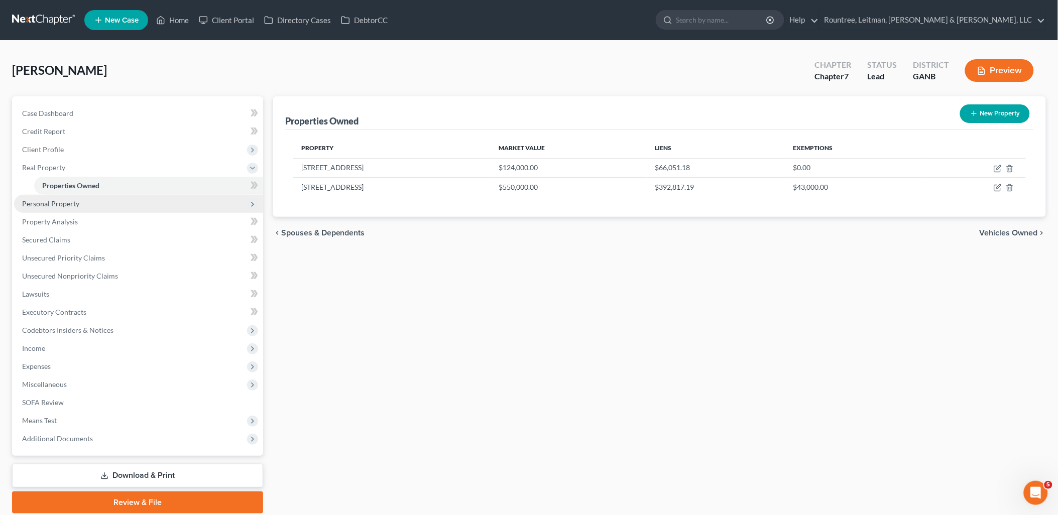
click at [111, 206] on span "Personal Property" at bounding box center [138, 204] width 249 height 18
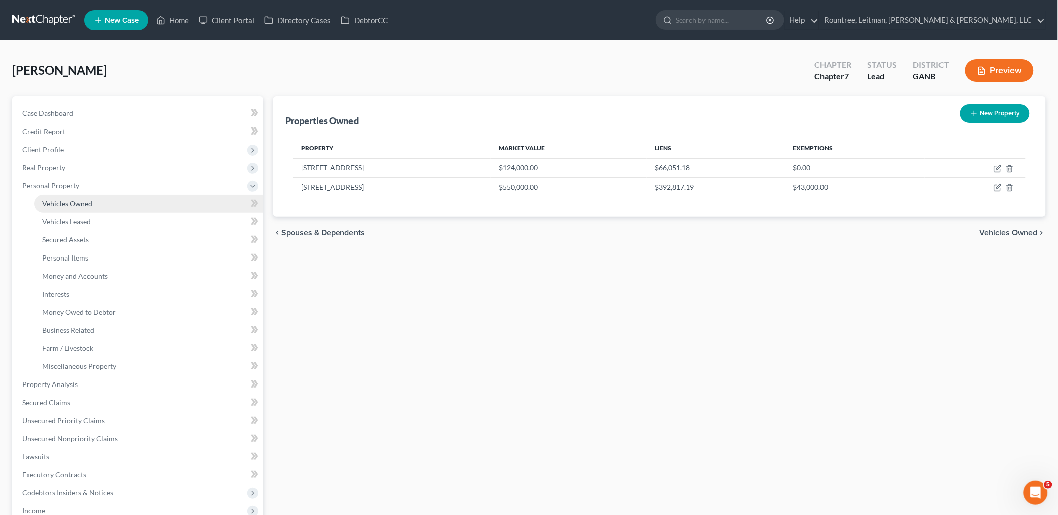
click at [111, 204] on link "Vehicles Owned" at bounding box center [148, 204] width 229 height 18
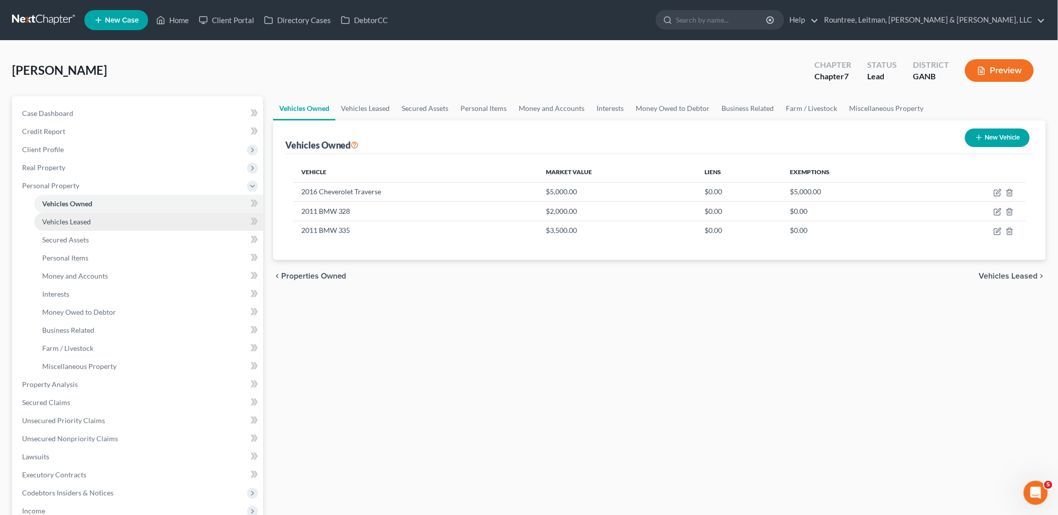
click at [97, 223] on link "Vehicles Leased" at bounding box center [148, 222] width 229 height 18
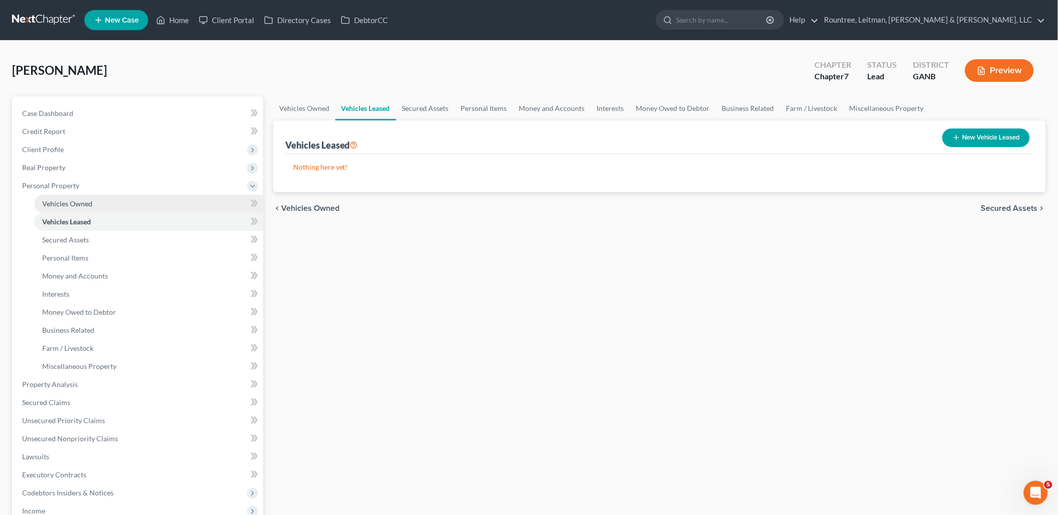
click at [93, 206] on link "Vehicles Owned" at bounding box center [148, 204] width 229 height 18
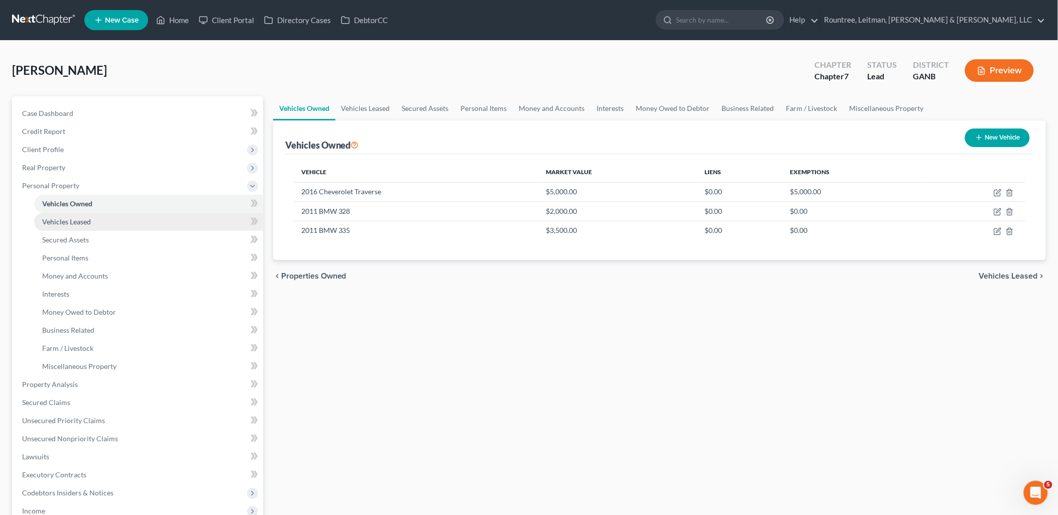
click at [93, 219] on link "Vehicles Leased" at bounding box center [148, 222] width 229 height 18
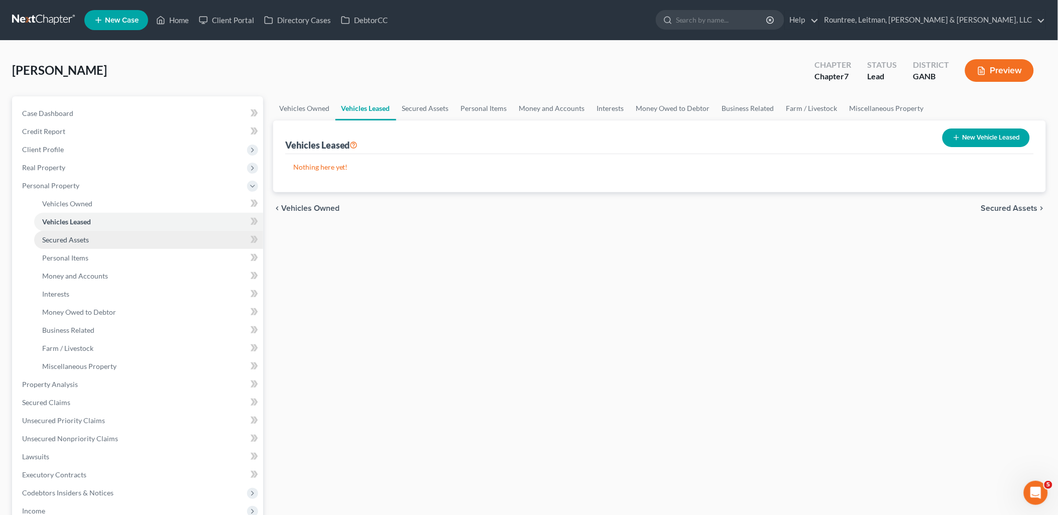
click at [86, 239] on span "Secured Assets" at bounding box center [65, 240] width 47 height 9
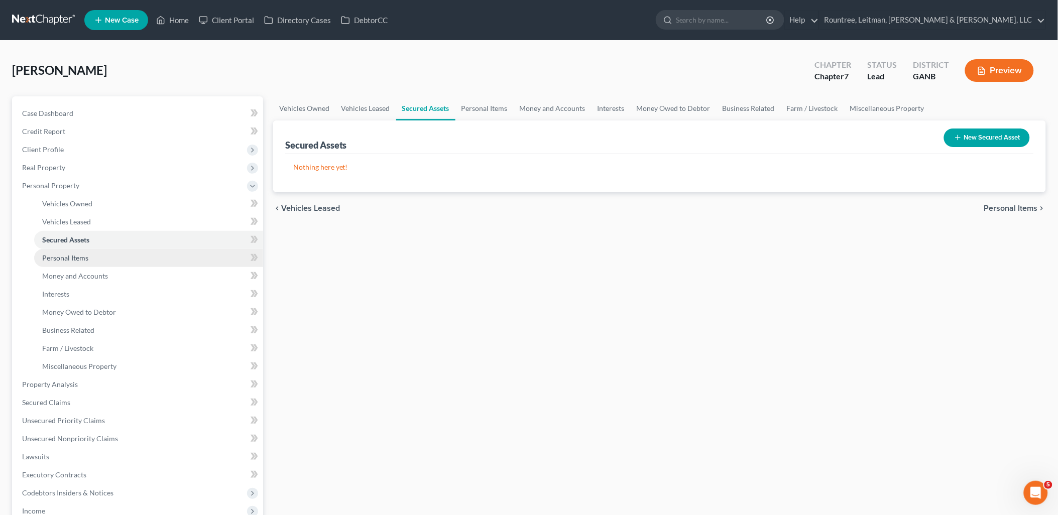
click at [83, 259] on span "Personal Items" at bounding box center [65, 258] width 46 height 9
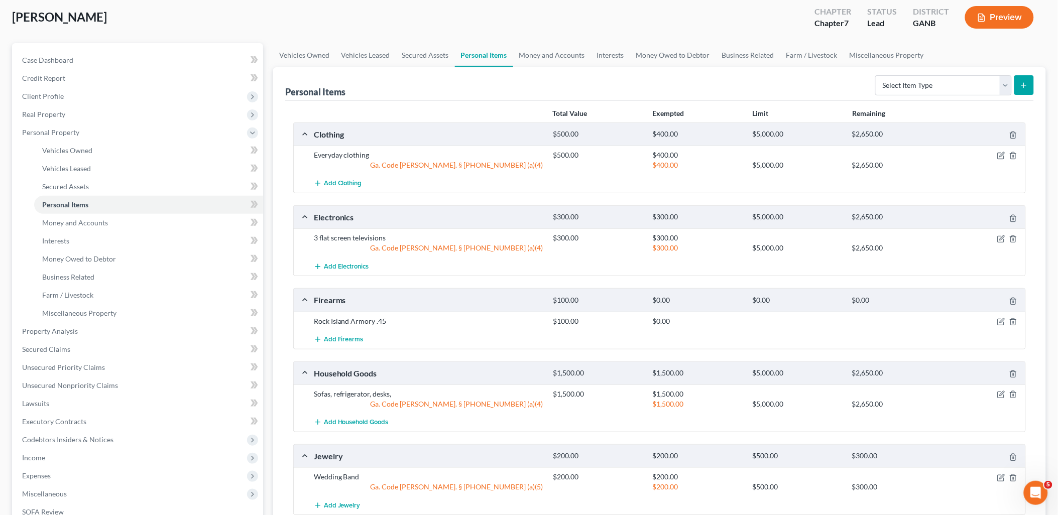
scroll to position [167, 0]
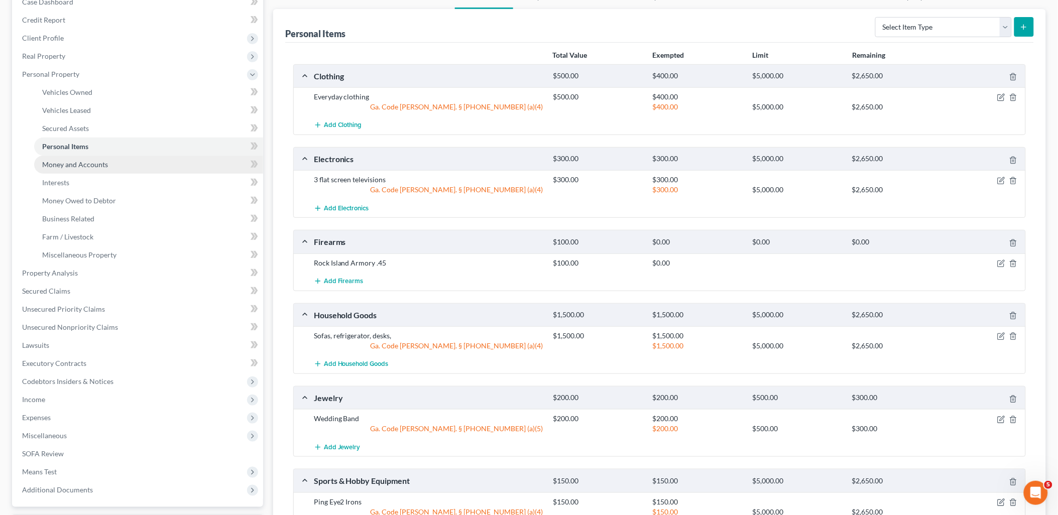
click at [103, 168] on link "Money and Accounts" at bounding box center [148, 165] width 229 height 18
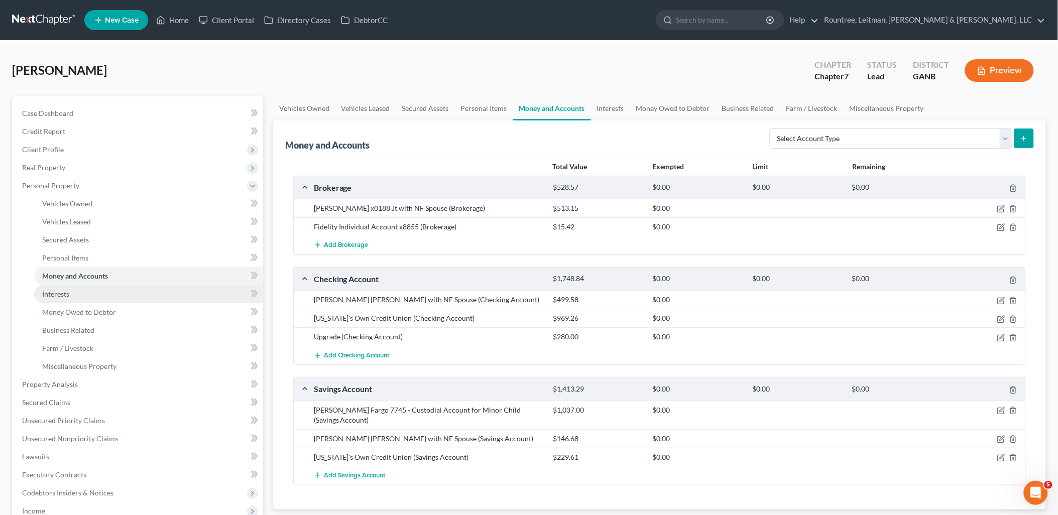
click at [81, 289] on link "Interests" at bounding box center [148, 294] width 229 height 18
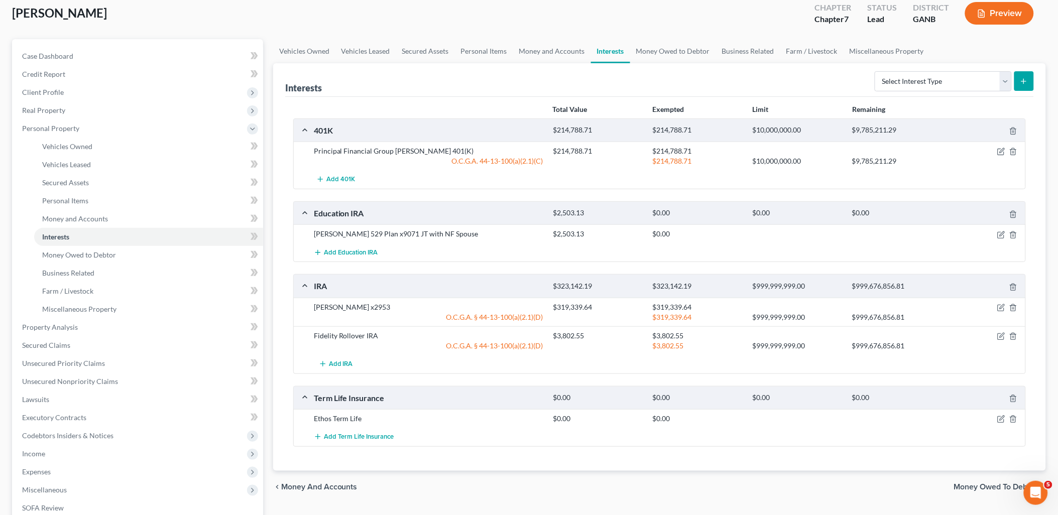
scroll to position [56, 0]
click at [119, 257] on link "Money Owed to Debtor" at bounding box center [148, 257] width 229 height 18
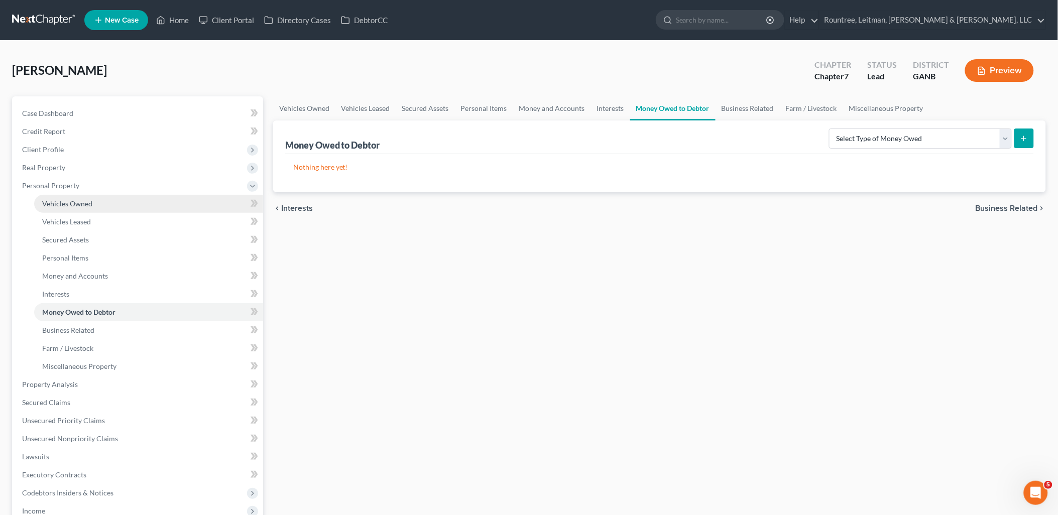
click at [115, 211] on link "Vehicles Owned" at bounding box center [148, 204] width 229 height 18
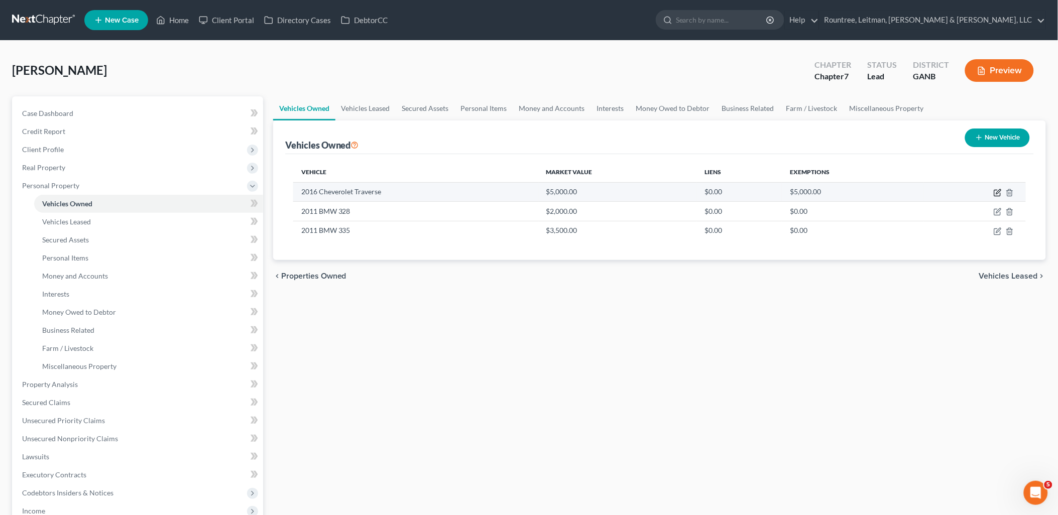
click at [998, 189] on icon "button" at bounding box center [998, 193] width 8 height 8
select select "0"
select select "10"
select select "3"
select select "0"
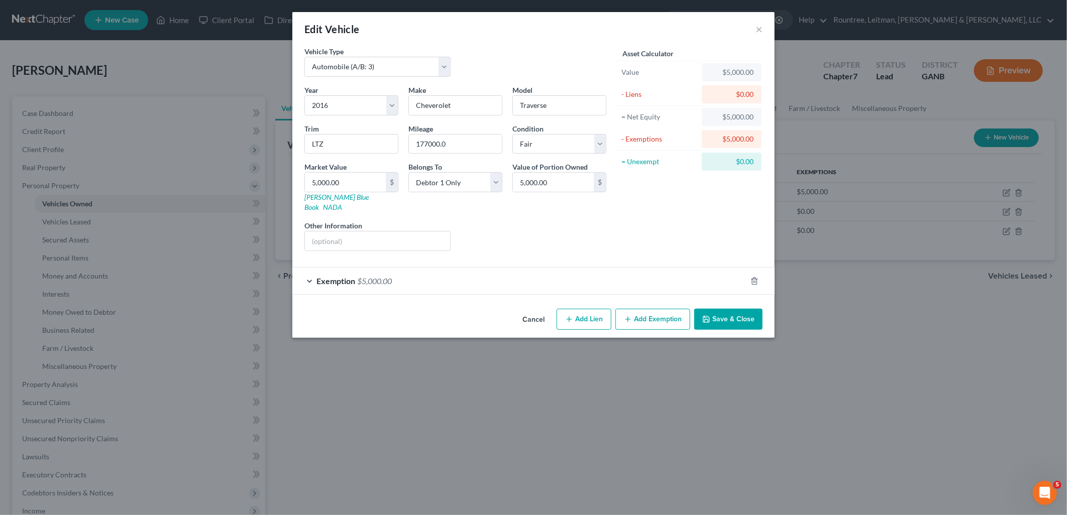
click at [526, 314] on button "Cancel" at bounding box center [533, 320] width 38 height 20
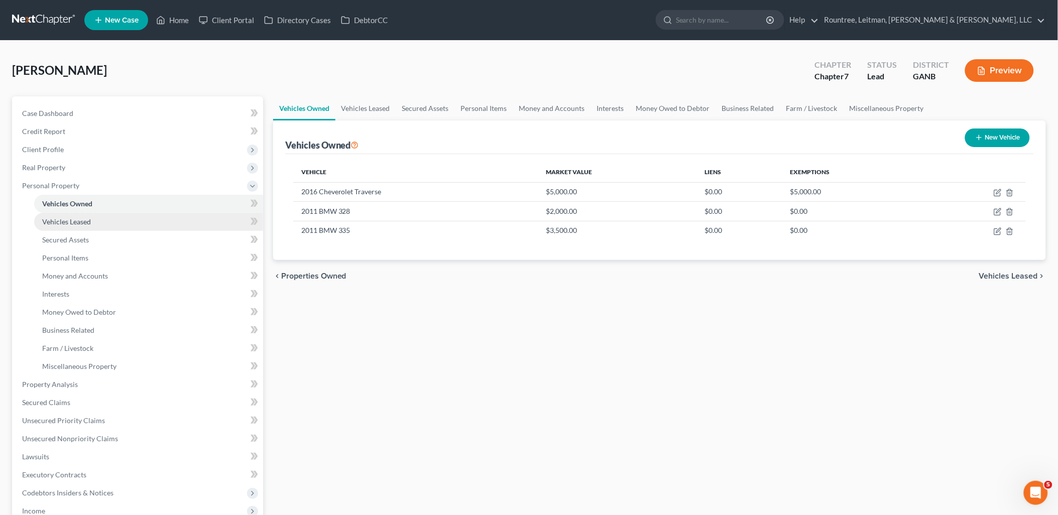
click at [152, 222] on link "Vehicles Leased" at bounding box center [148, 222] width 229 height 18
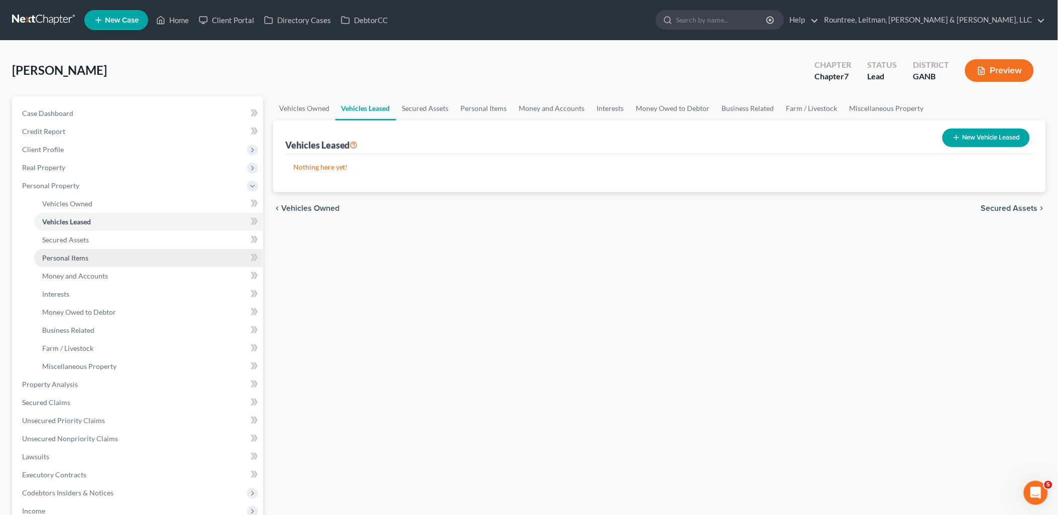
click at [131, 249] on link "Personal Items" at bounding box center [148, 258] width 229 height 18
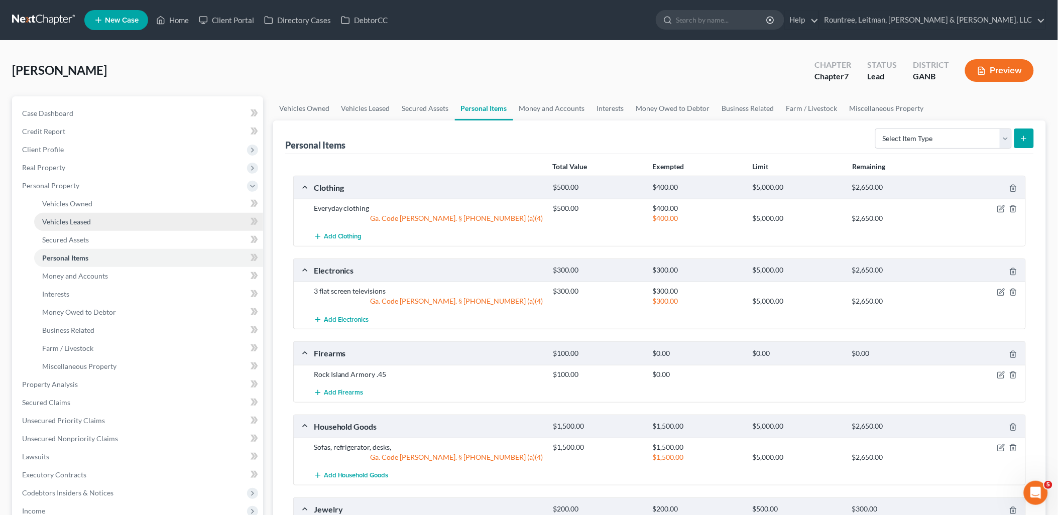
click at [131, 229] on link "Vehicles Leased" at bounding box center [148, 222] width 229 height 18
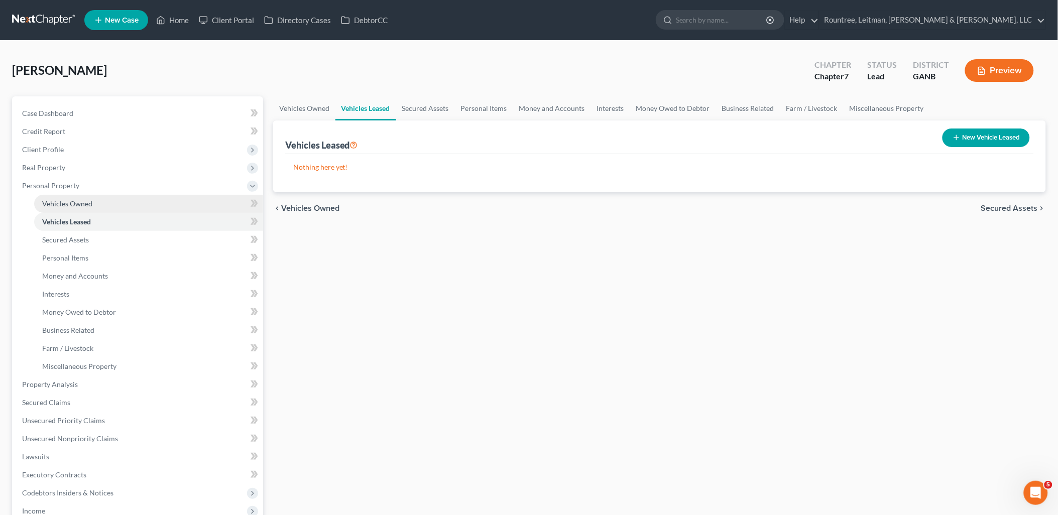
click at [119, 204] on link "Vehicles Owned" at bounding box center [148, 204] width 229 height 18
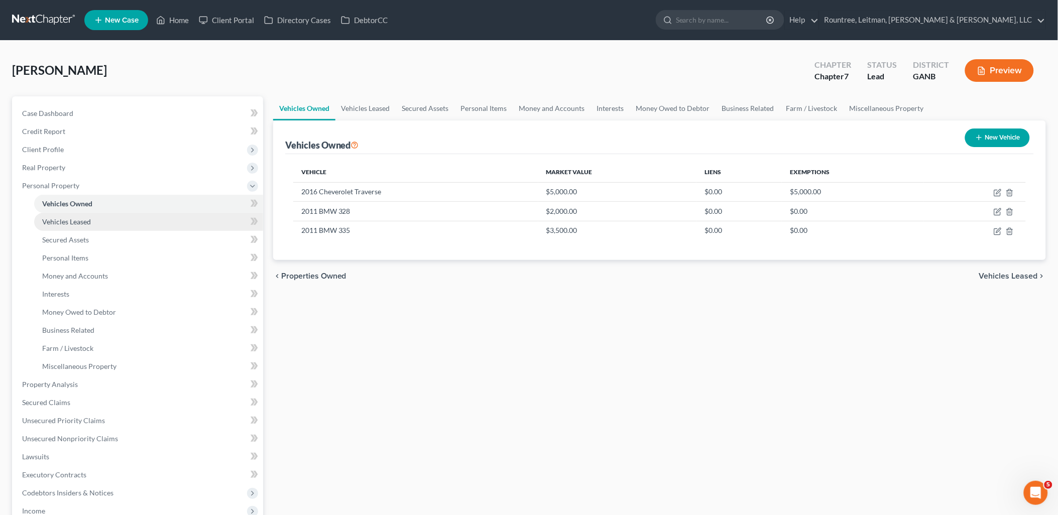
click at [118, 224] on link "Vehicles Leased" at bounding box center [148, 222] width 229 height 18
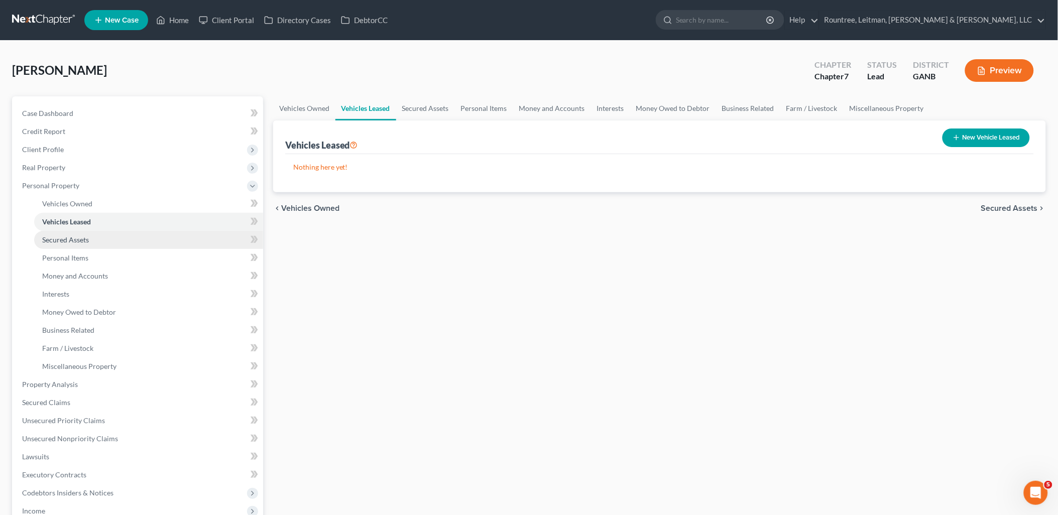
click at [111, 239] on link "Secured Assets" at bounding box center [148, 240] width 229 height 18
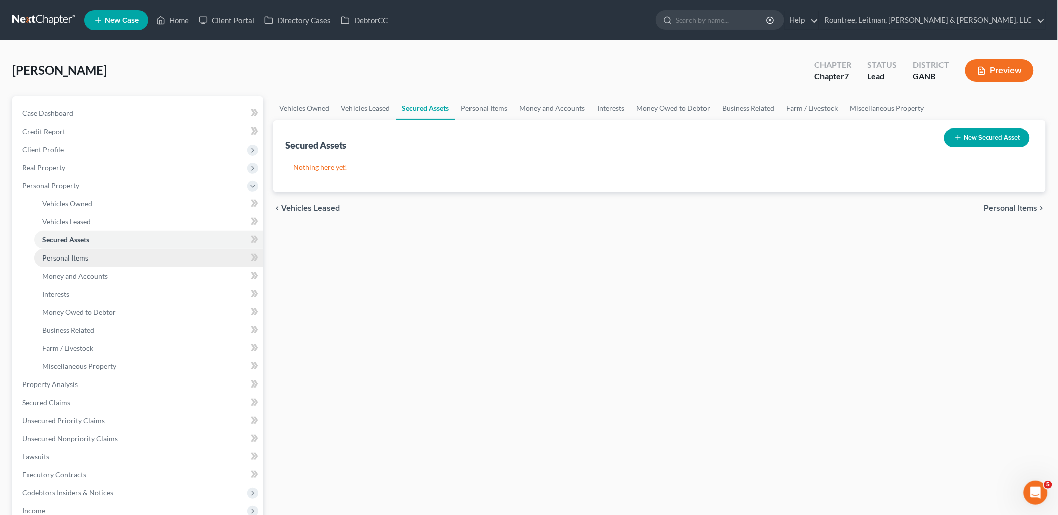
click at [107, 253] on link "Personal Items" at bounding box center [148, 258] width 229 height 18
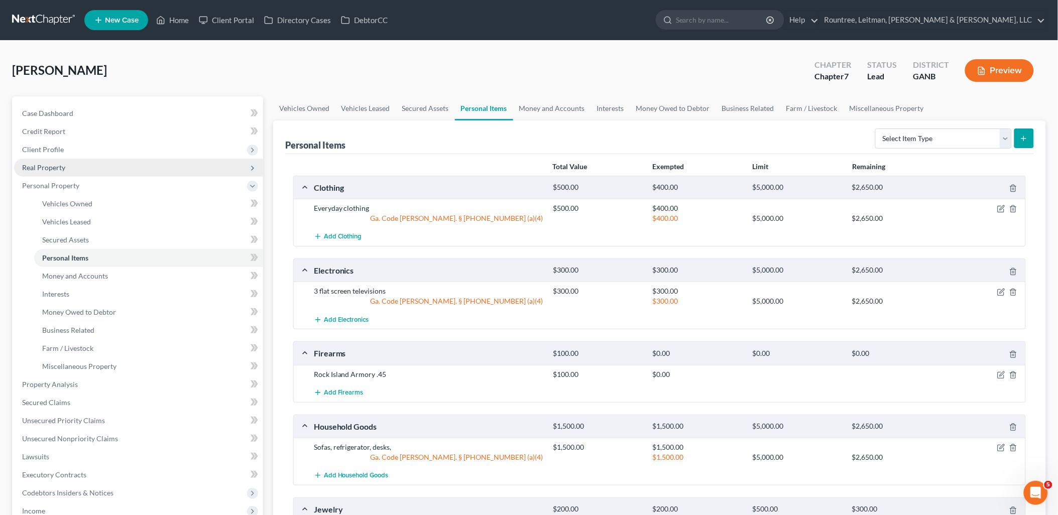
click at [100, 167] on span "Real Property" at bounding box center [138, 168] width 249 height 18
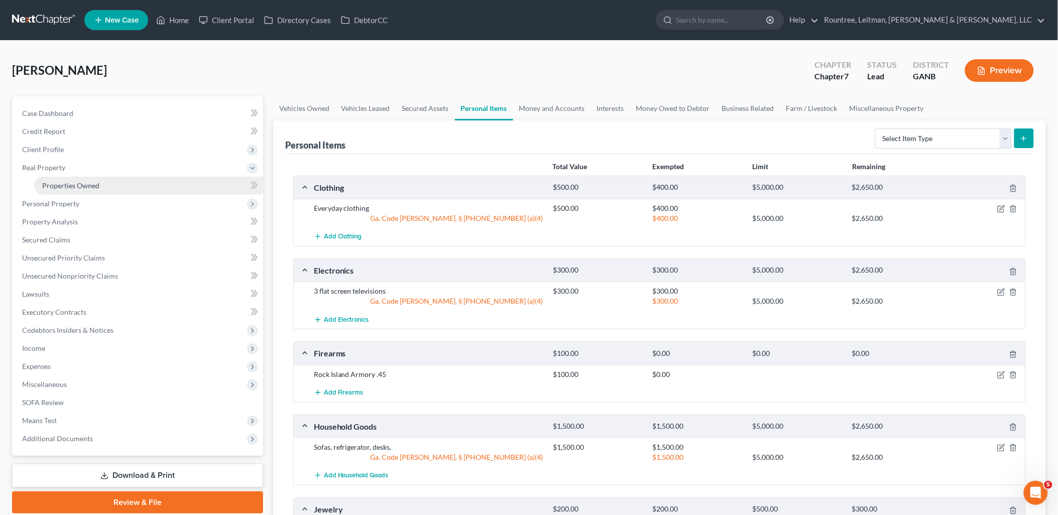
click at [98, 184] on link "Properties Owned" at bounding box center [148, 186] width 229 height 18
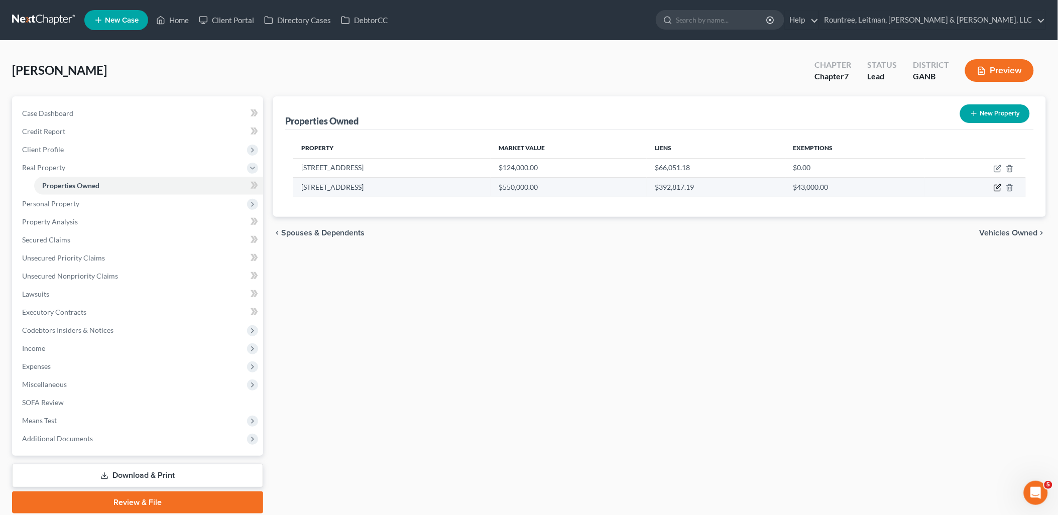
click at [997, 191] on icon "button" at bounding box center [997, 188] width 6 height 6
select select "10"
select select "3"
select select "1"
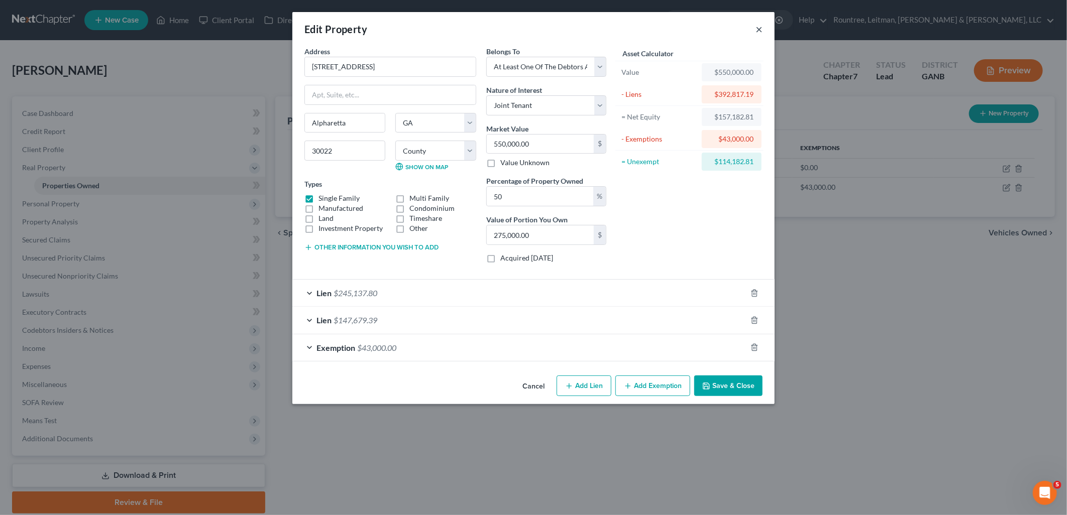
click at [756, 28] on button "×" at bounding box center [758, 29] width 7 height 12
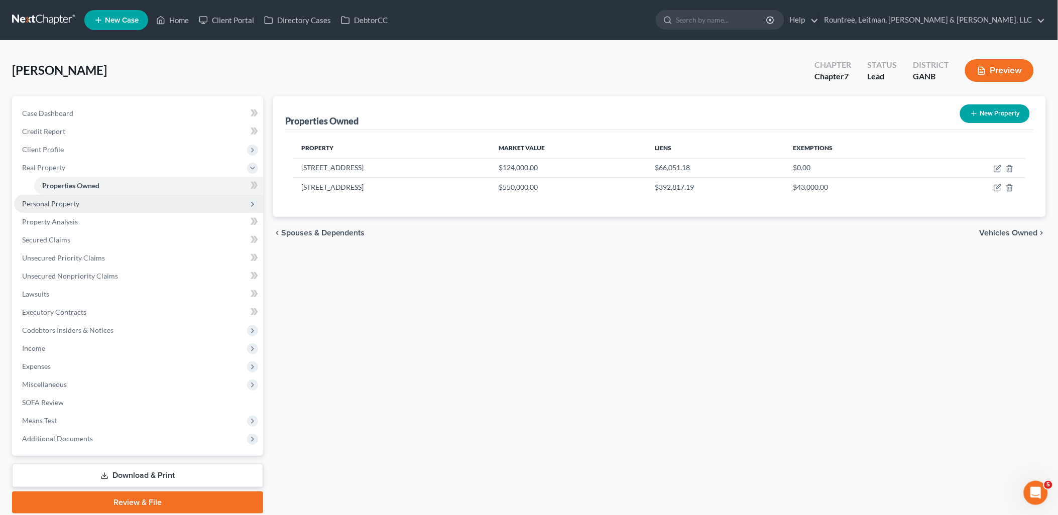
click at [91, 201] on span "Personal Property" at bounding box center [138, 204] width 249 height 18
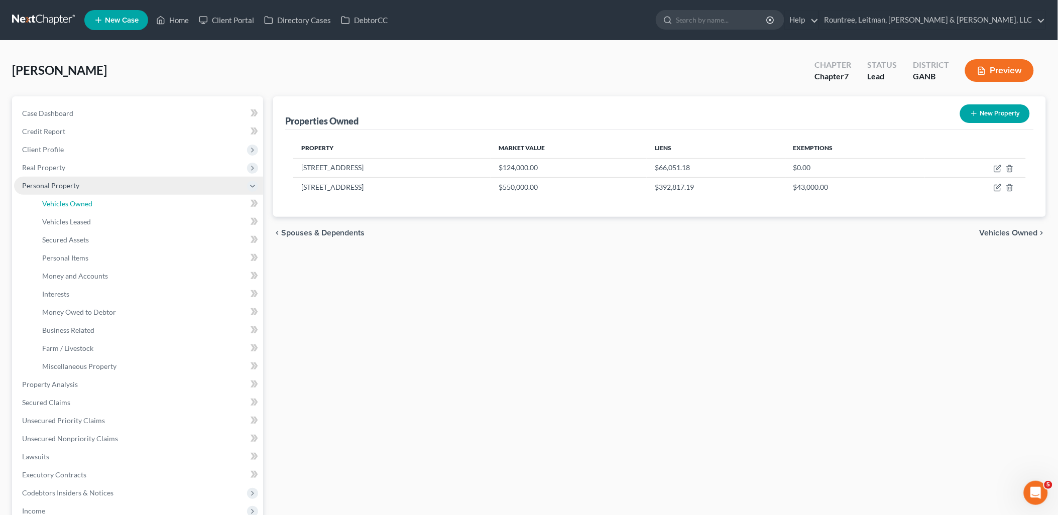
click at [91, 201] on span "Vehicles Owned" at bounding box center [67, 203] width 50 height 9
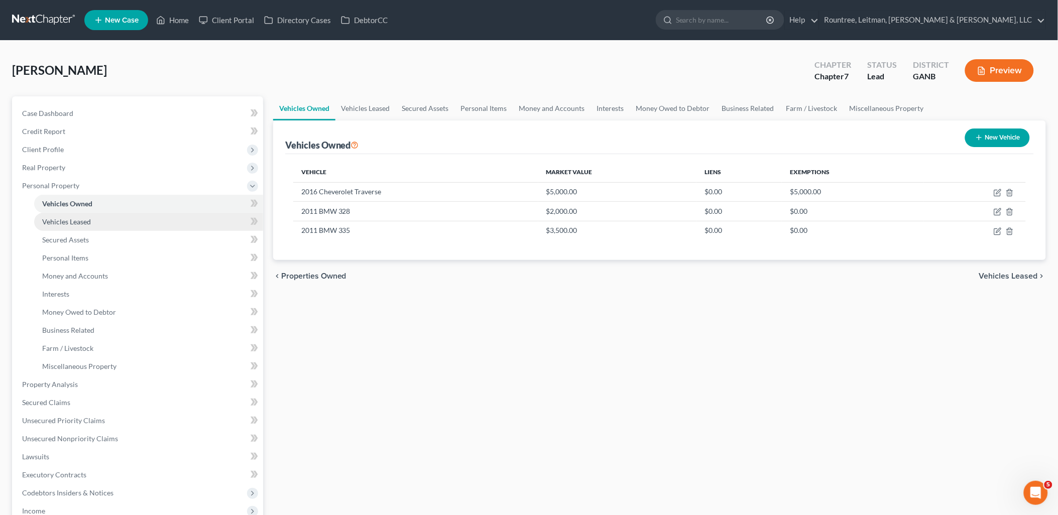
click at [90, 223] on span "Vehicles Leased" at bounding box center [66, 221] width 49 height 9
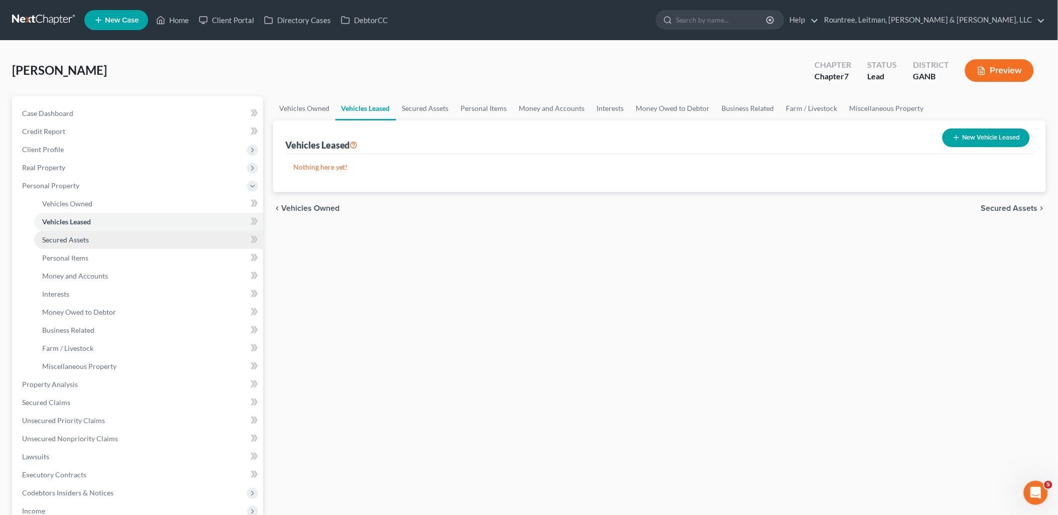
click at [89, 237] on link "Secured Assets" at bounding box center [148, 240] width 229 height 18
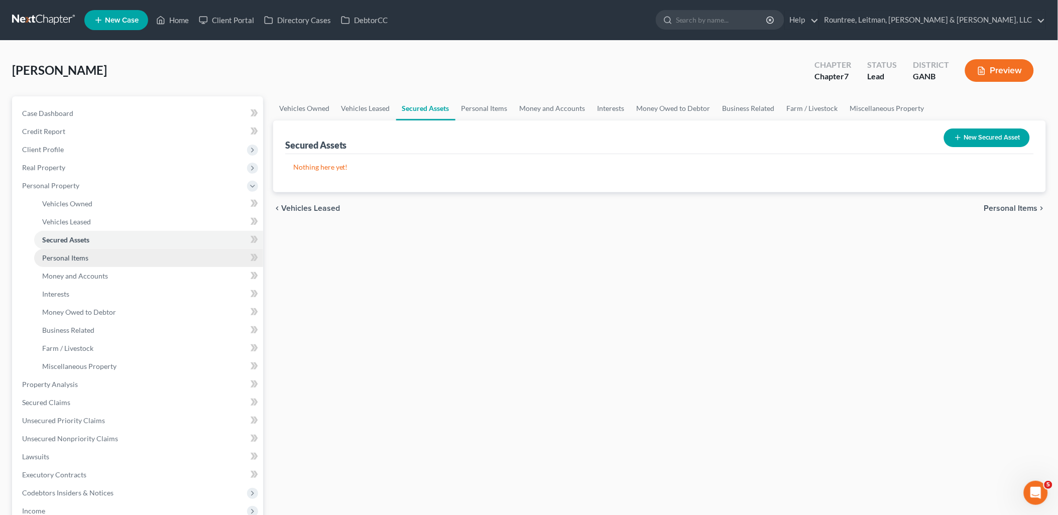
click at [86, 259] on span "Personal Items" at bounding box center [65, 258] width 46 height 9
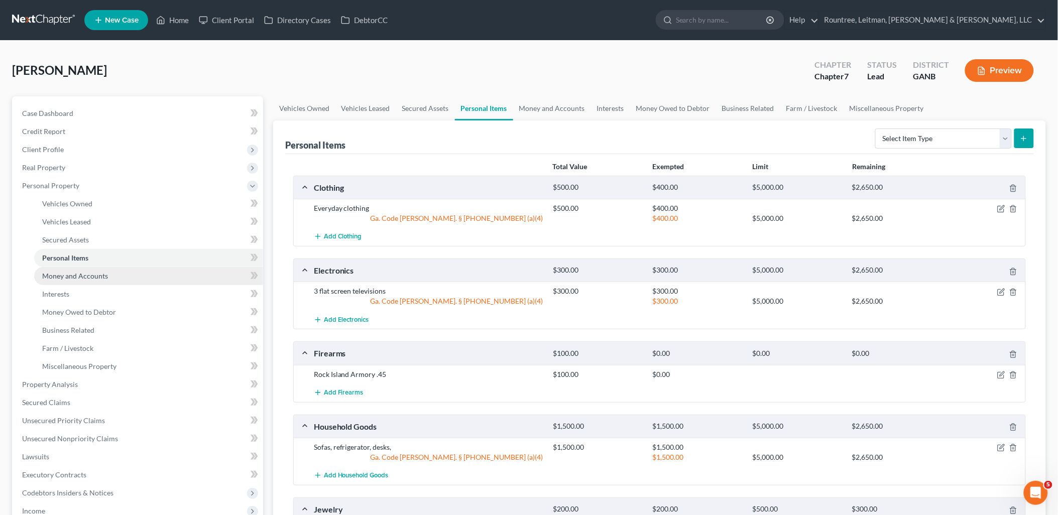
click at [88, 273] on span "Money and Accounts" at bounding box center [75, 276] width 66 height 9
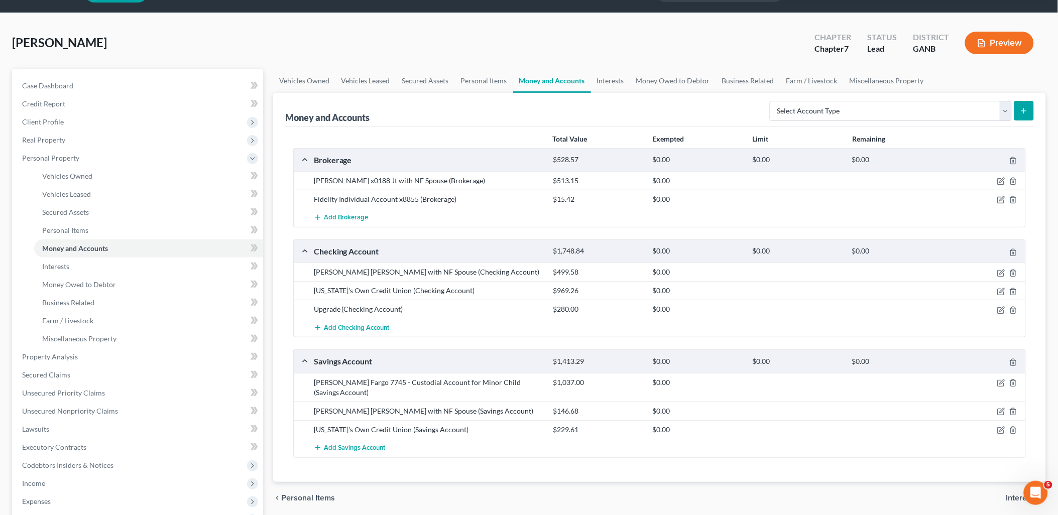
scroll to position [56, 0]
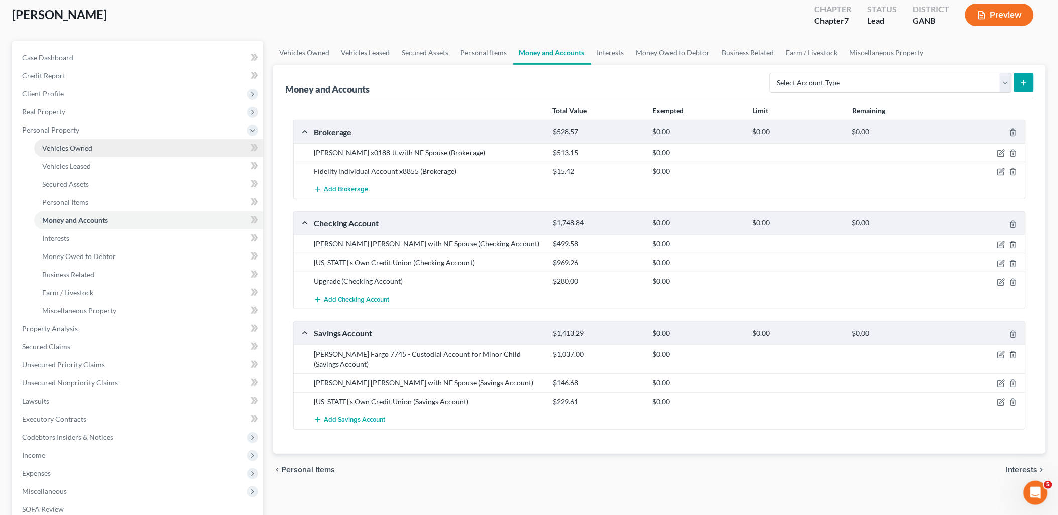
click at [91, 146] on span "Vehicles Owned" at bounding box center [67, 148] width 50 height 9
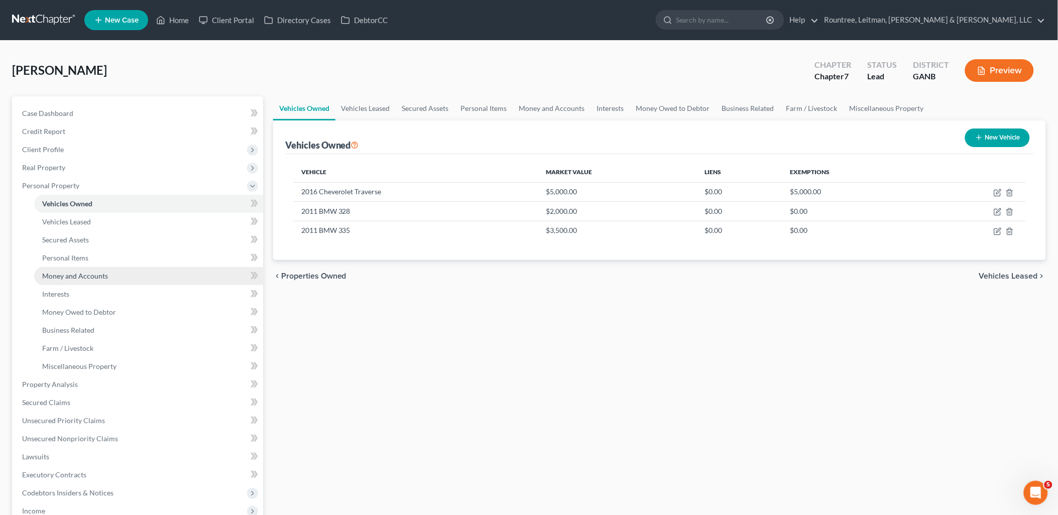
click at [108, 281] on link "Money and Accounts" at bounding box center [148, 276] width 229 height 18
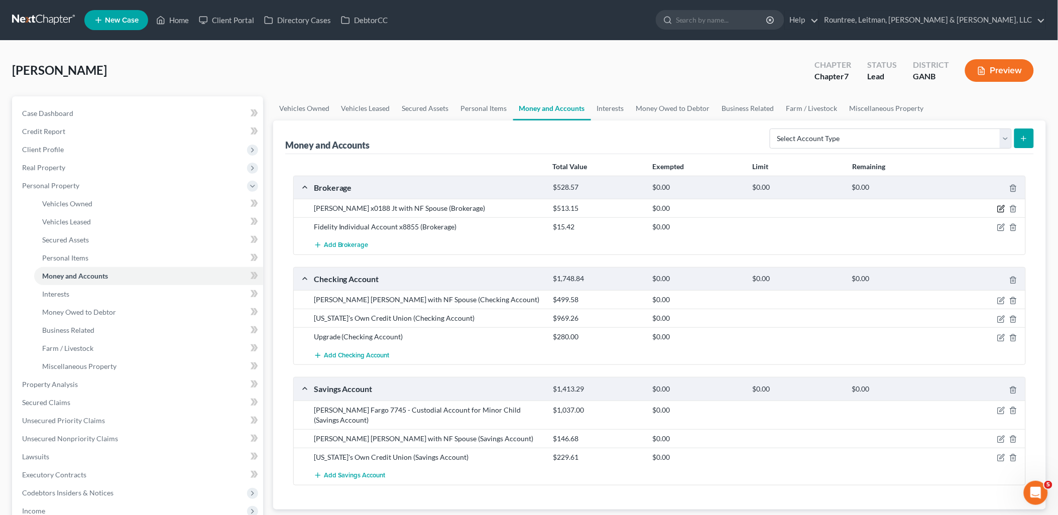
click at [1000, 210] on icon "button" at bounding box center [1002, 208] width 5 height 5
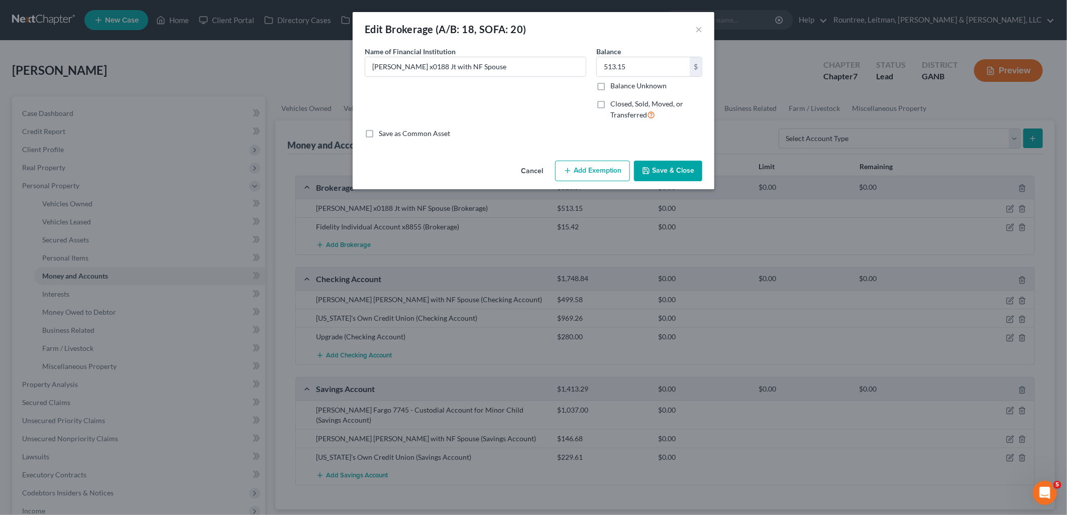
click at [593, 170] on button "Add Exemption" at bounding box center [592, 171] width 75 height 21
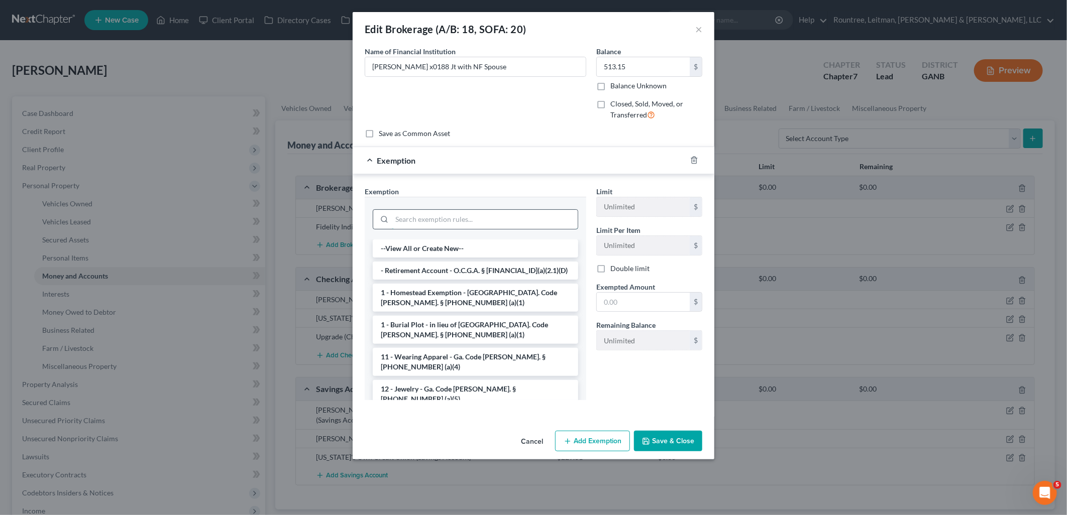
click at [519, 226] on input "search" at bounding box center [485, 219] width 186 height 19
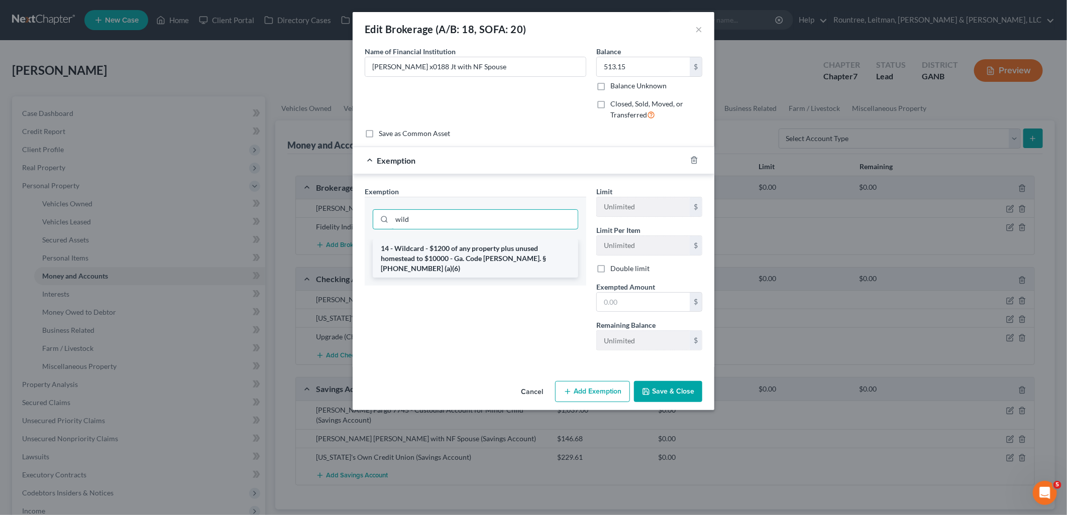
type input "wild"
click at [500, 258] on li "14 - Wildcard - $1200 of any property plus unused homestead to $10000 - Ga. Cod…" at bounding box center [475, 259] width 205 height 38
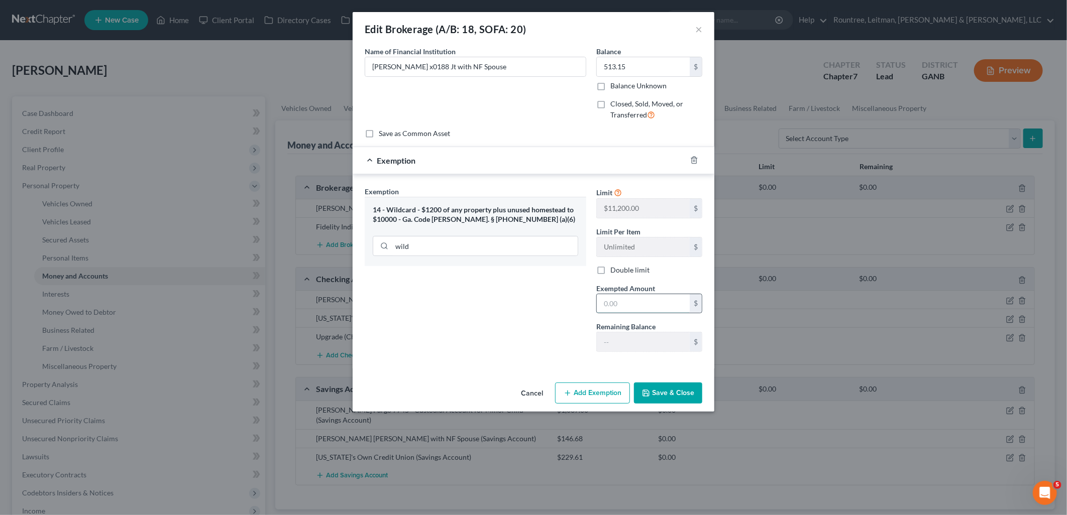
click at [649, 302] on input "text" at bounding box center [643, 303] width 93 height 19
type input "513.15"
click at [672, 391] on button "Save & Close" at bounding box center [668, 393] width 68 height 21
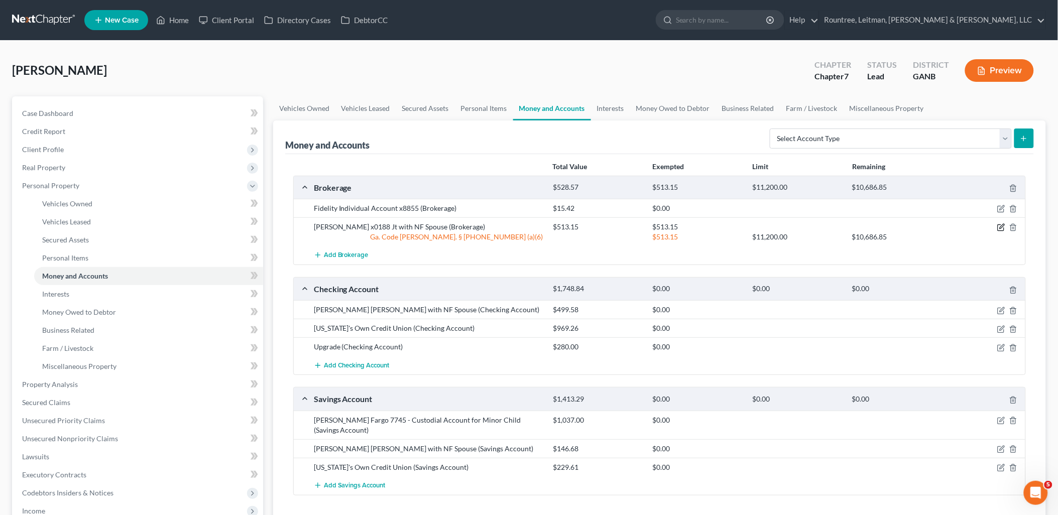
click at [1000, 228] on icon "button" at bounding box center [1001, 227] width 8 height 8
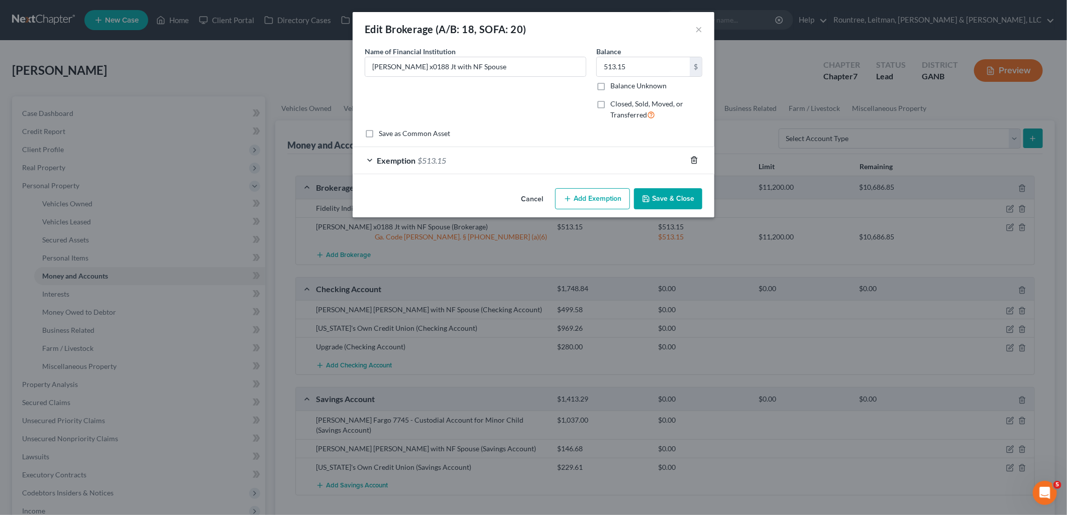
click at [691, 159] on icon "button" at bounding box center [694, 160] width 8 height 8
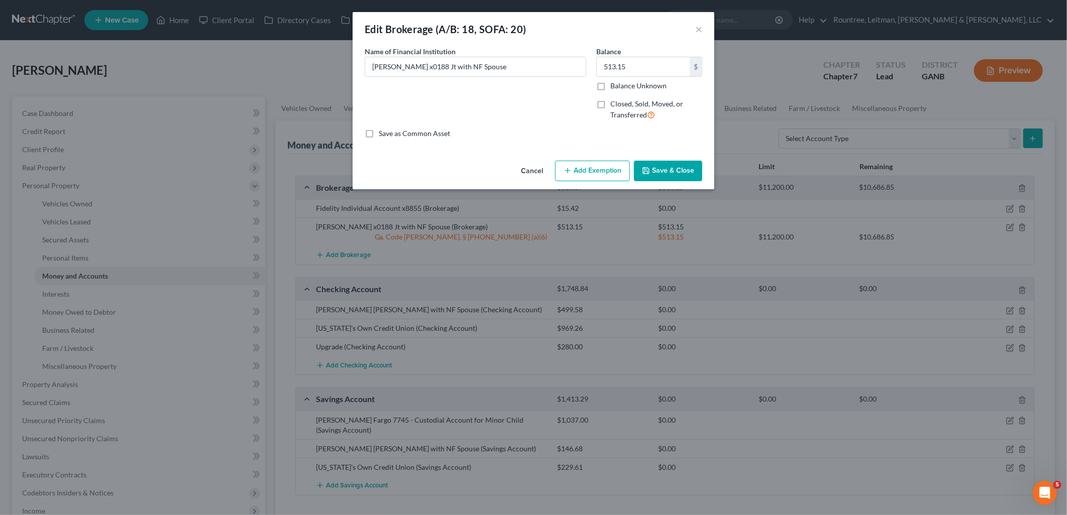
click at [690, 172] on button "Save & Close" at bounding box center [668, 171] width 68 height 21
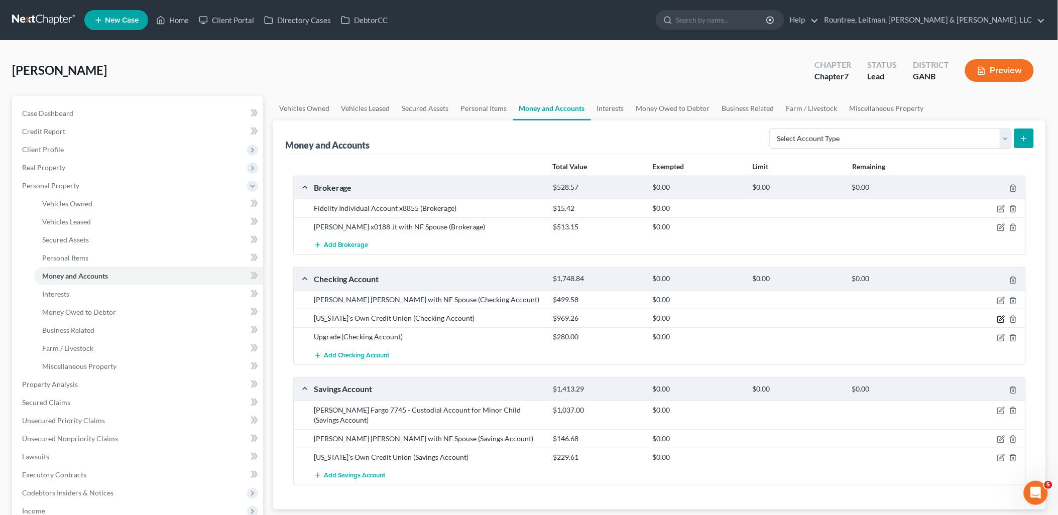
click at [1001, 316] on icon "button" at bounding box center [1001, 319] width 6 height 6
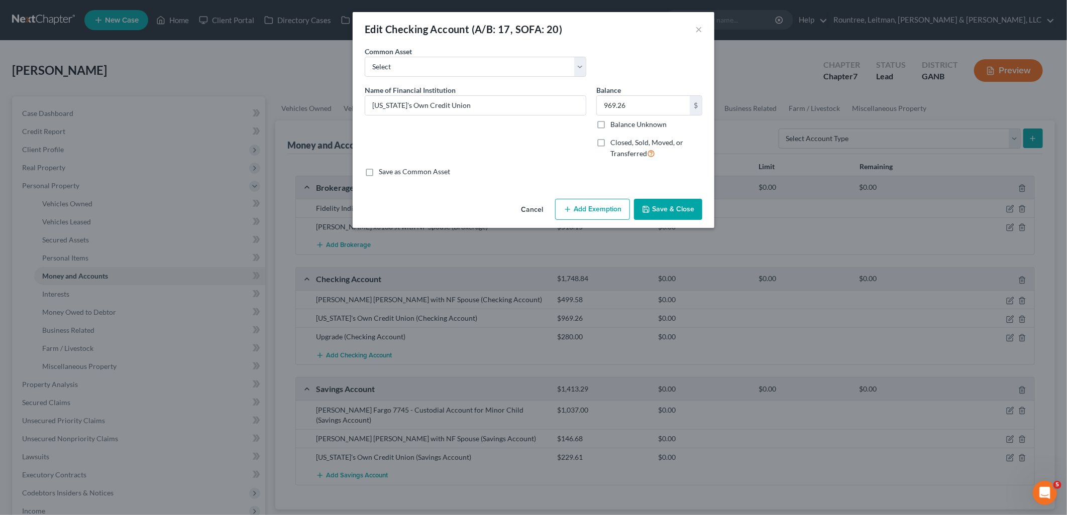
click at [593, 203] on button "Add Exemption" at bounding box center [592, 209] width 75 height 21
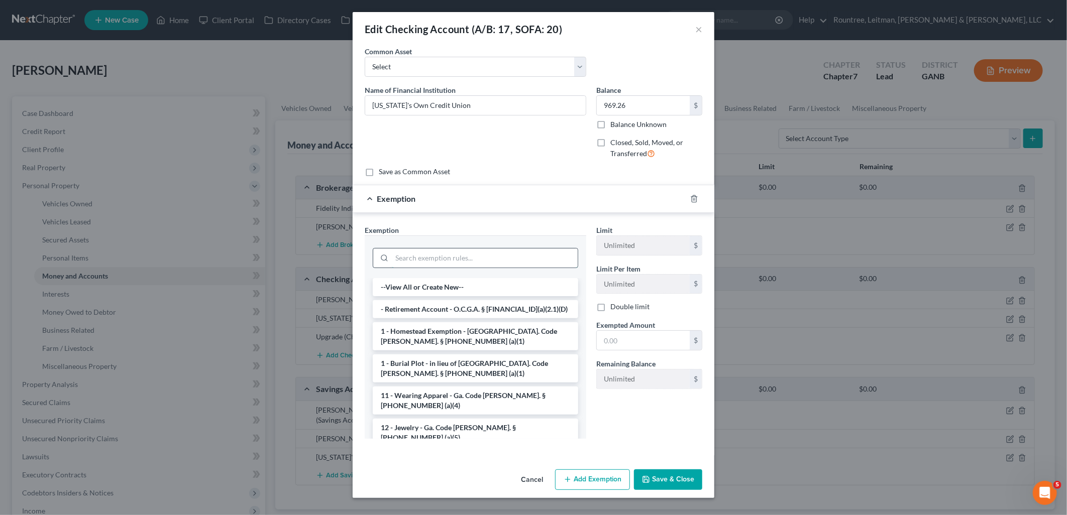
click at [484, 253] on input "search" at bounding box center [485, 258] width 186 height 19
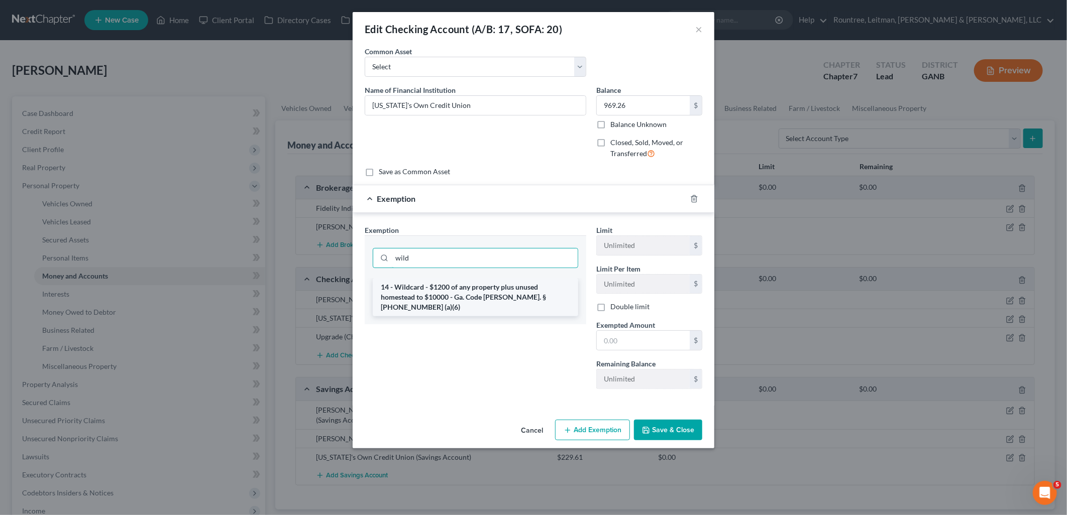
type input "wild"
drag, startPoint x: 518, startPoint y: 280, endPoint x: 518, endPoint y: 274, distance: 5.5
click at [518, 279] on li "14 - Wildcard - $1200 of any property plus unused homestead to $10000 - Ga. Cod…" at bounding box center [475, 297] width 205 height 38
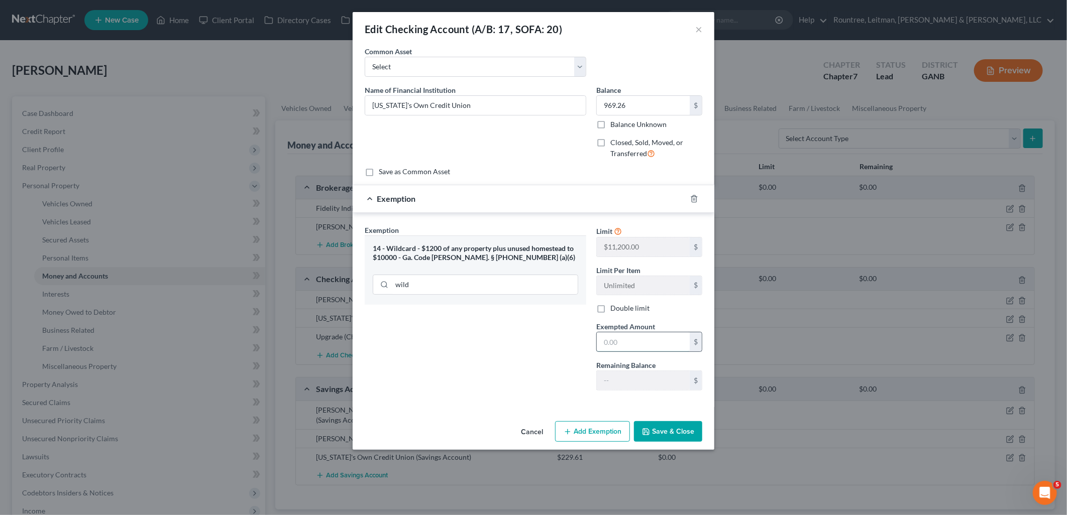
click at [640, 334] on input "text" at bounding box center [643, 341] width 93 height 19
type input "969.26"
click at [665, 426] on button "Save & Close" at bounding box center [668, 431] width 68 height 21
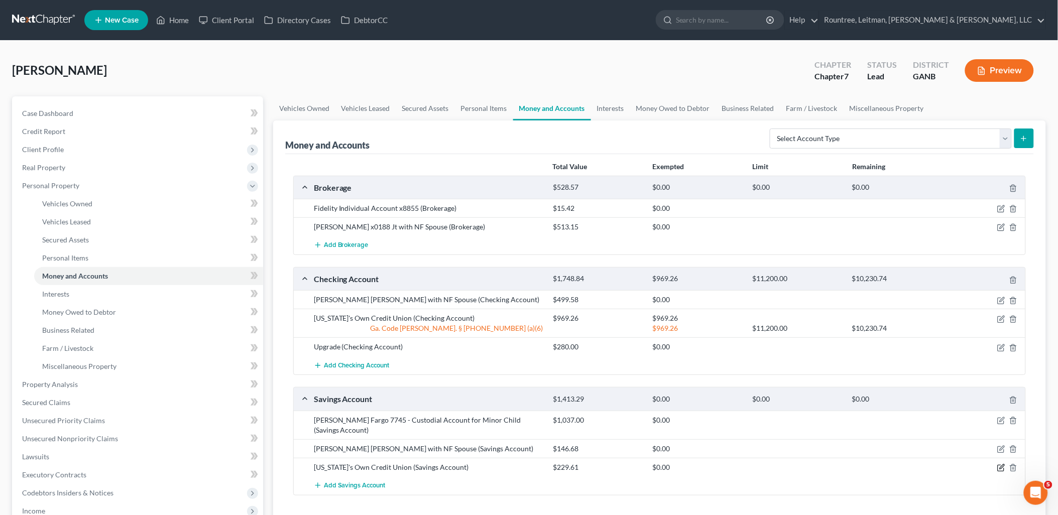
click at [1001, 464] on icon "button" at bounding box center [1001, 468] width 8 height 8
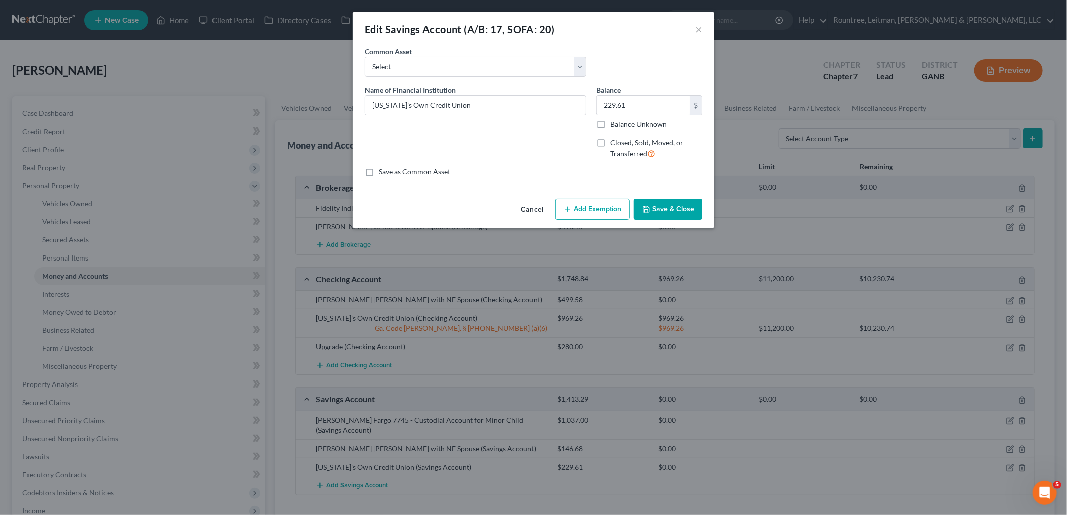
click at [596, 208] on button "Add Exemption" at bounding box center [592, 209] width 75 height 21
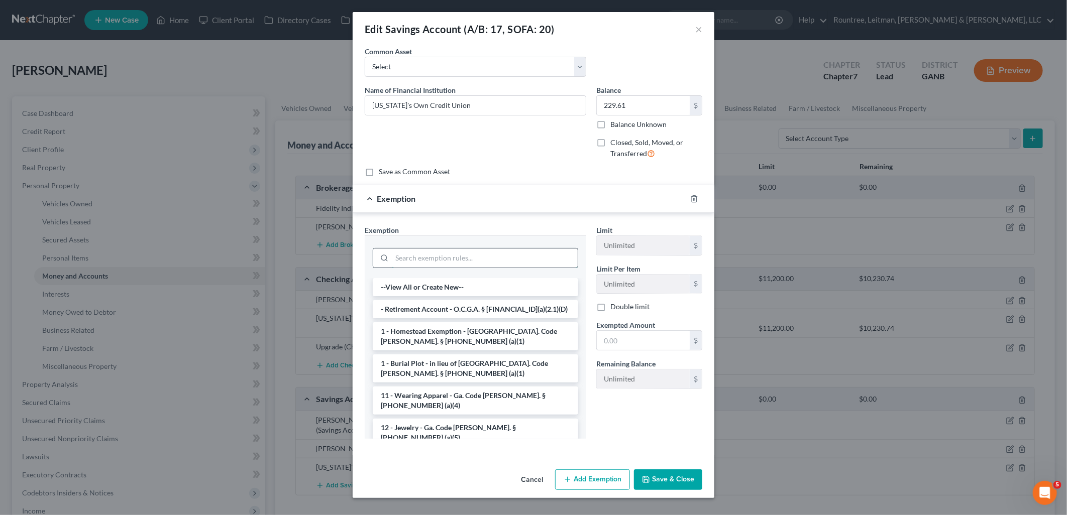
click at [461, 259] on input "search" at bounding box center [485, 258] width 186 height 19
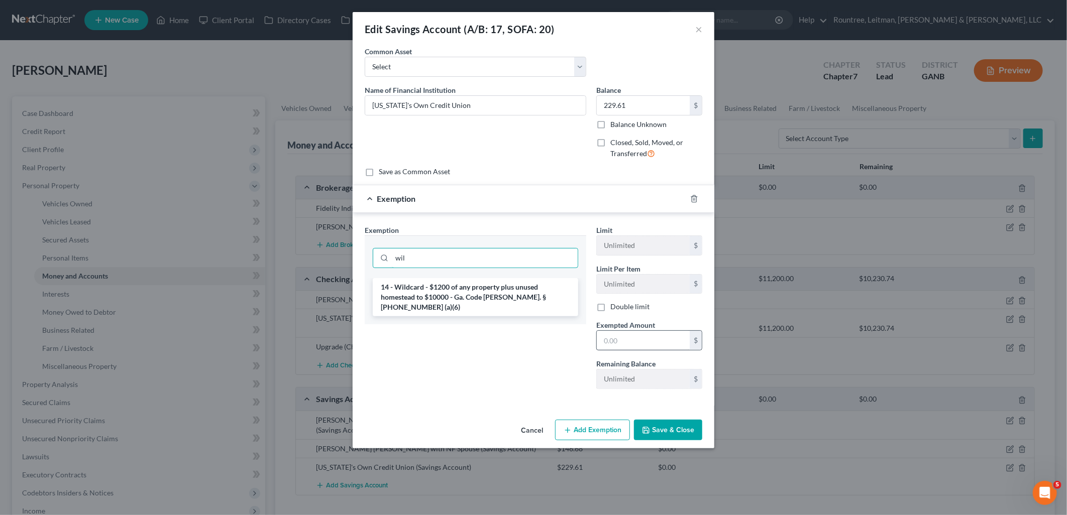
type input "wil"
click at [459, 292] on li "14 - Wildcard - $1200 of any property plus unused homestead to $10000 - Ga. Cod…" at bounding box center [475, 297] width 205 height 38
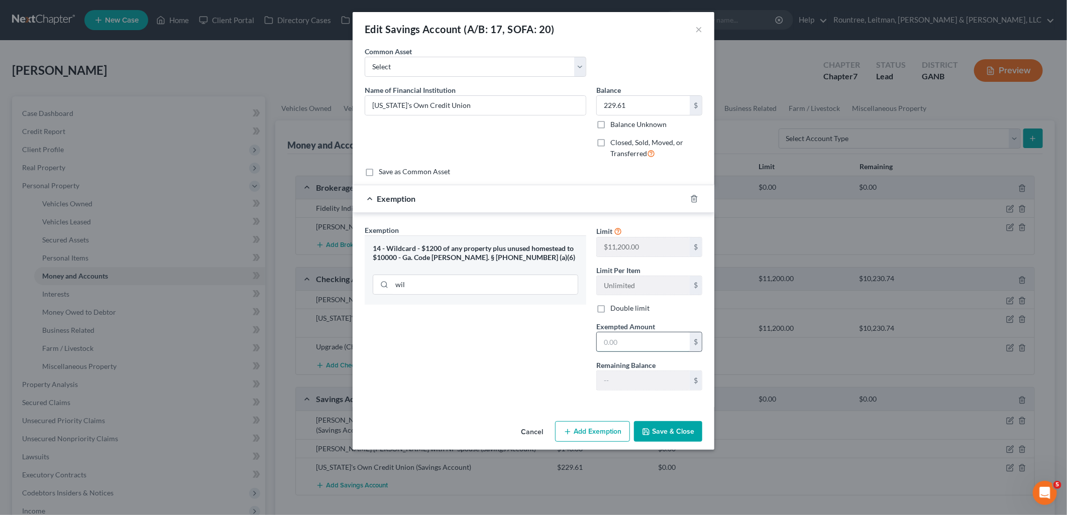
click at [633, 352] on input "text" at bounding box center [643, 341] width 93 height 19
type input "229.61"
click at [673, 435] on button "Save & Close" at bounding box center [668, 431] width 68 height 21
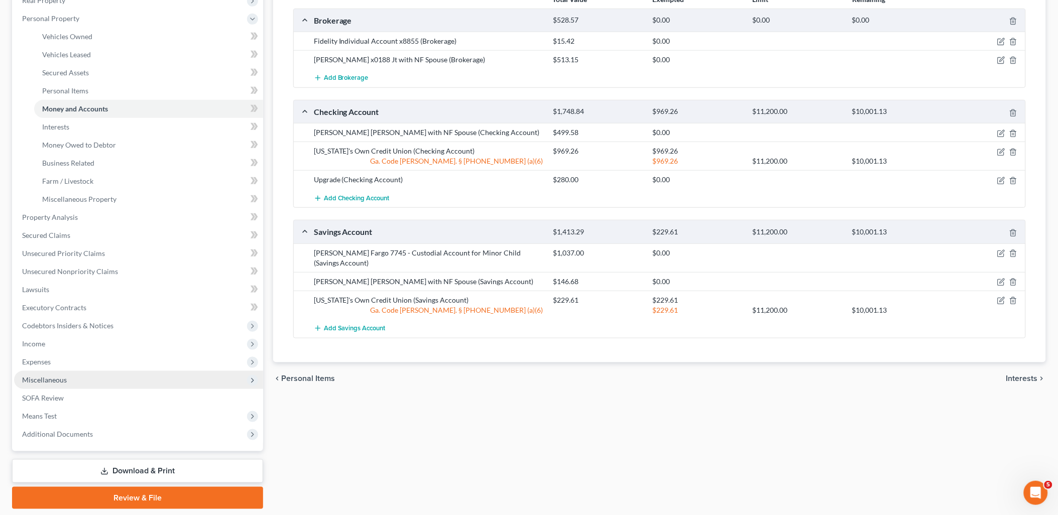
scroll to position [198, 0]
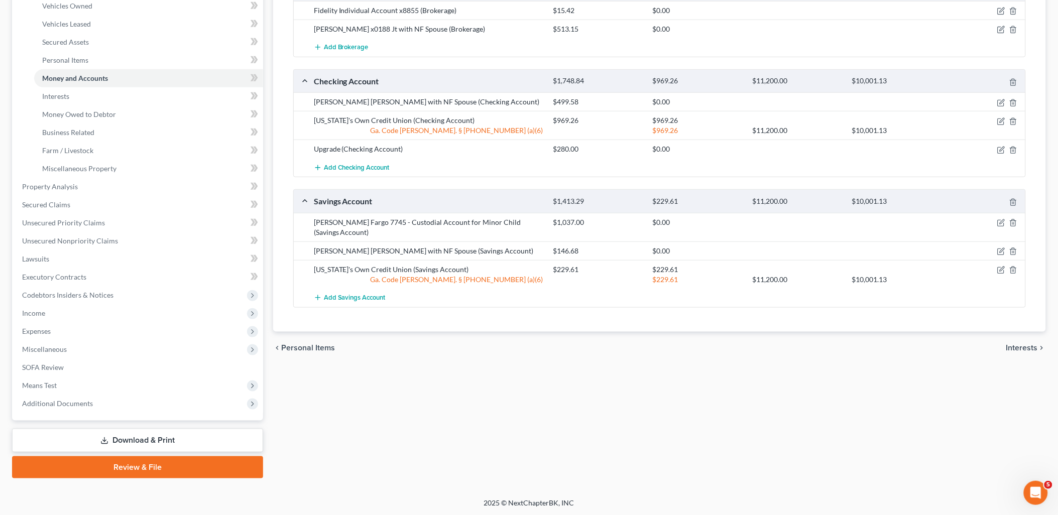
drag, startPoint x: 175, startPoint y: 440, endPoint x: 184, endPoint y: 437, distance: 9.5
click at [175, 440] on link "Download & Print" at bounding box center [137, 441] width 251 height 24
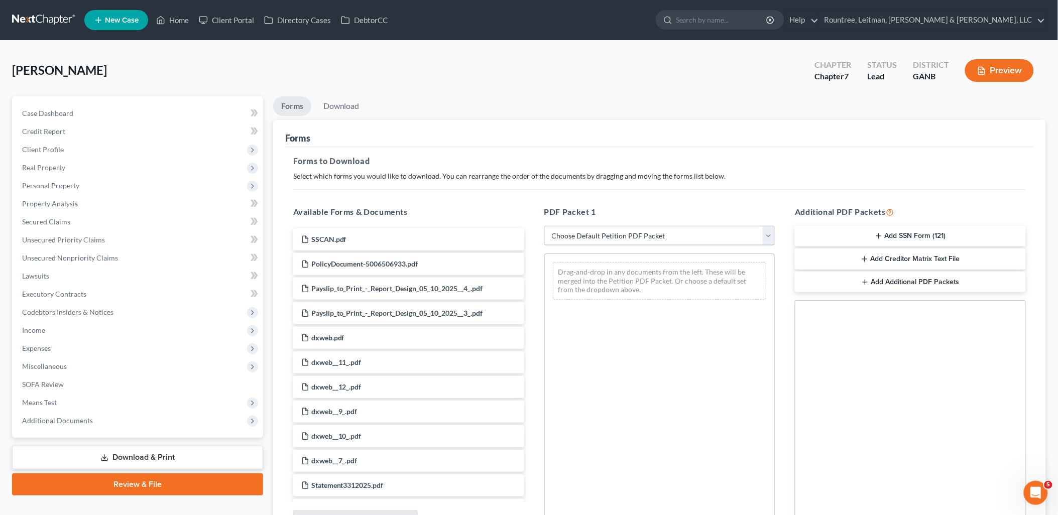
click at [603, 243] on select "Choose Default Petition PDF Packet Complete Bankruptcy Petition (all forms and …" at bounding box center [659, 236] width 231 height 20
select select "0"
click at [544, 226] on select "Choose Default Petition PDF Packet Complete Bankruptcy Petition (all forms and …" at bounding box center [659, 236] width 231 height 20
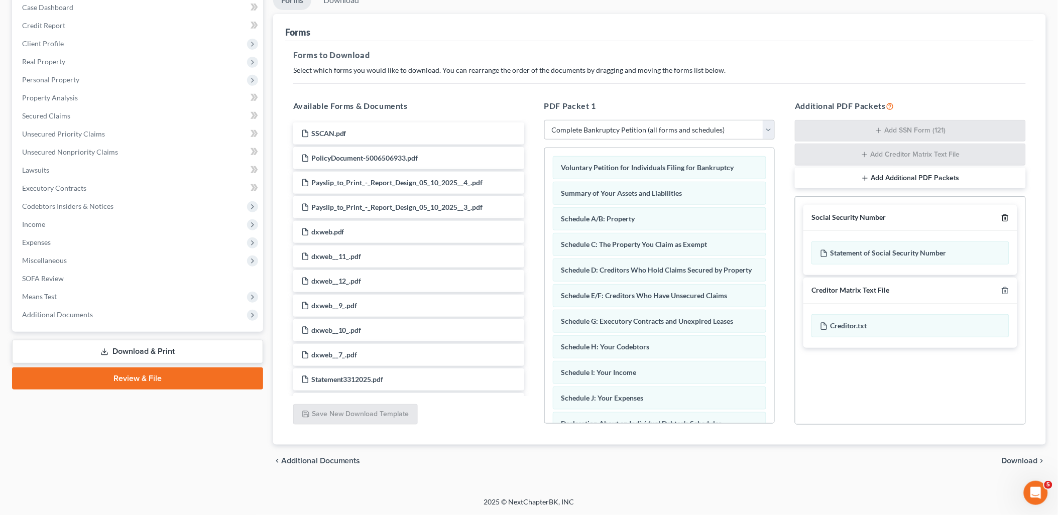
click at [1005, 219] on icon "button" at bounding box center [1005, 218] width 8 height 8
click at [1005, 287] on icon "button" at bounding box center [1005, 291] width 8 height 8
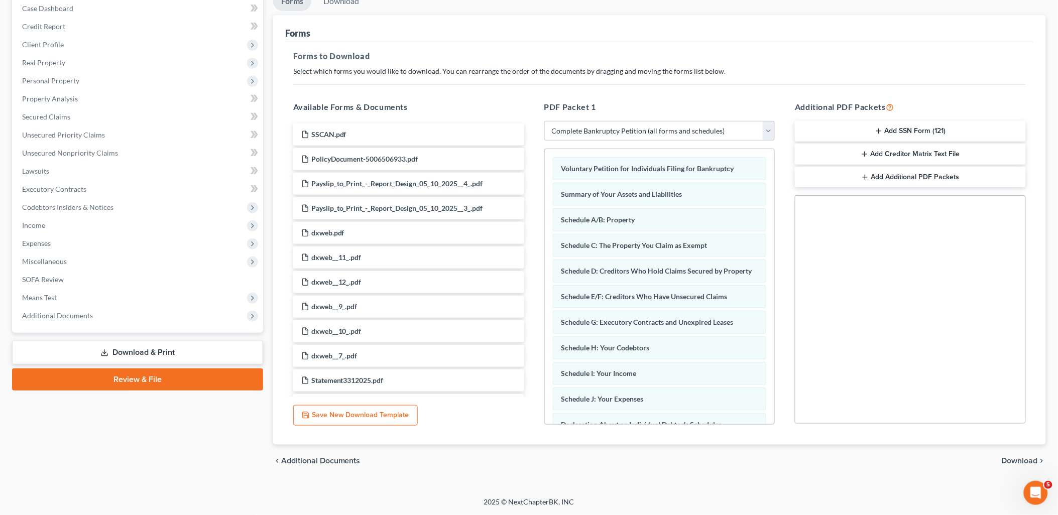
scroll to position [104, 0]
click at [1009, 452] on div "chevron_left Additional Documents Download chevron_right" at bounding box center [659, 461] width 773 height 32
click at [1010, 453] on div "chevron_left Additional Documents Download chevron_right" at bounding box center [659, 461] width 773 height 32
drag, startPoint x: 1011, startPoint y: 457, endPoint x: 911, endPoint y: 413, distance: 109.5
click at [1011, 458] on span "Download" at bounding box center [1020, 462] width 36 height 8
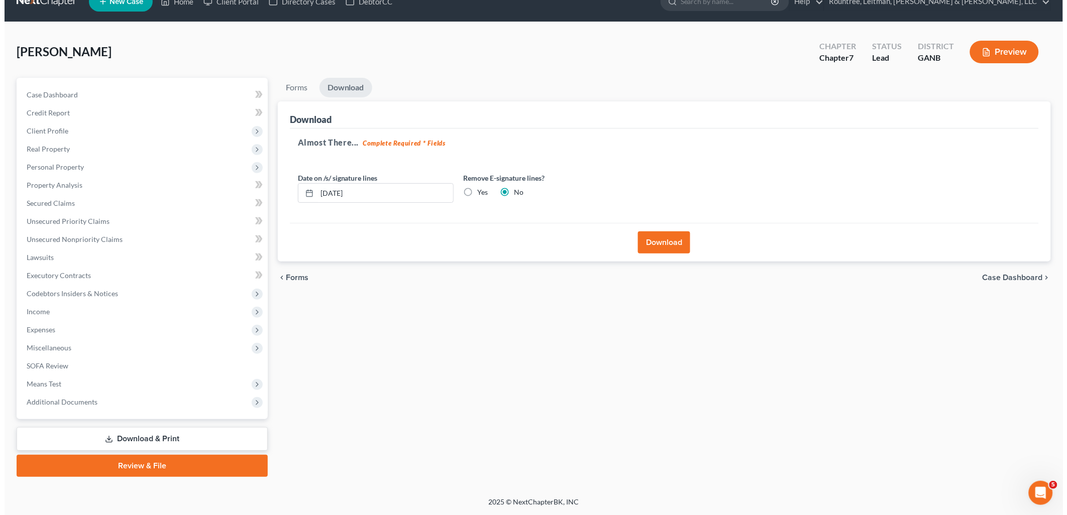
scroll to position [17, 0]
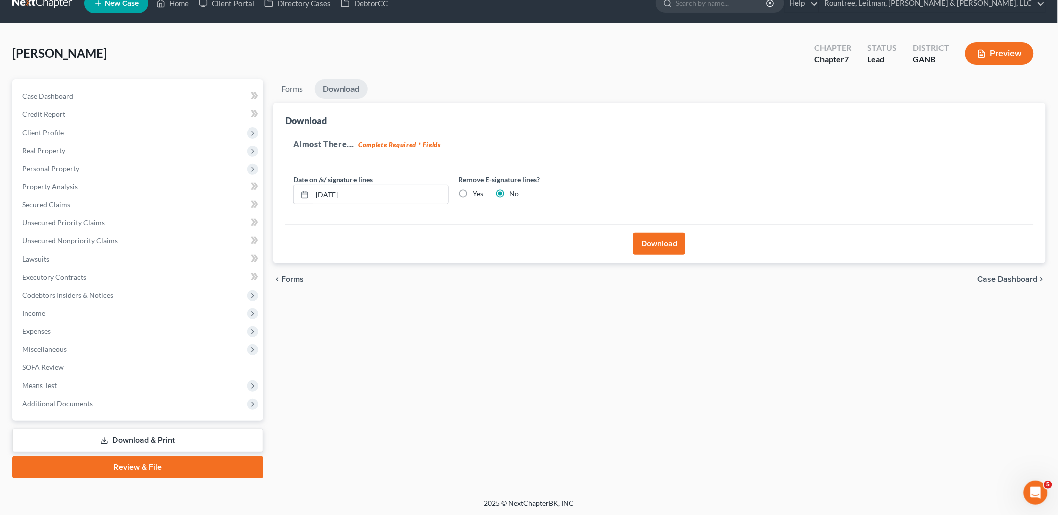
click at [660, 243] on button "Download" at bounding box center [659, 244] width 52 height 22
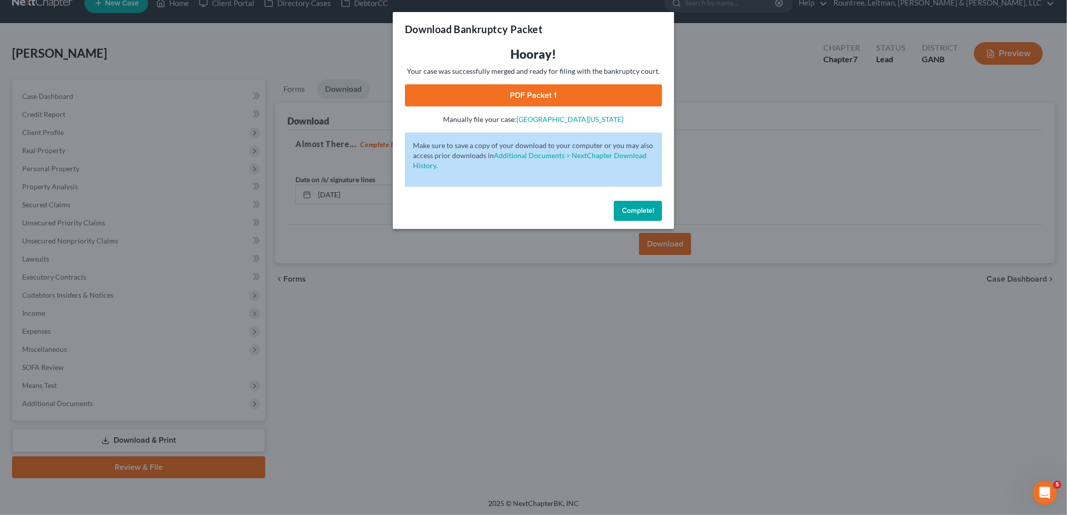
click at [474, 101] on link "PDF Packet 1" at bounding box center [533, 95] width 257 height 22
